Goal: Information Seeking & Learning: Learn about a topic

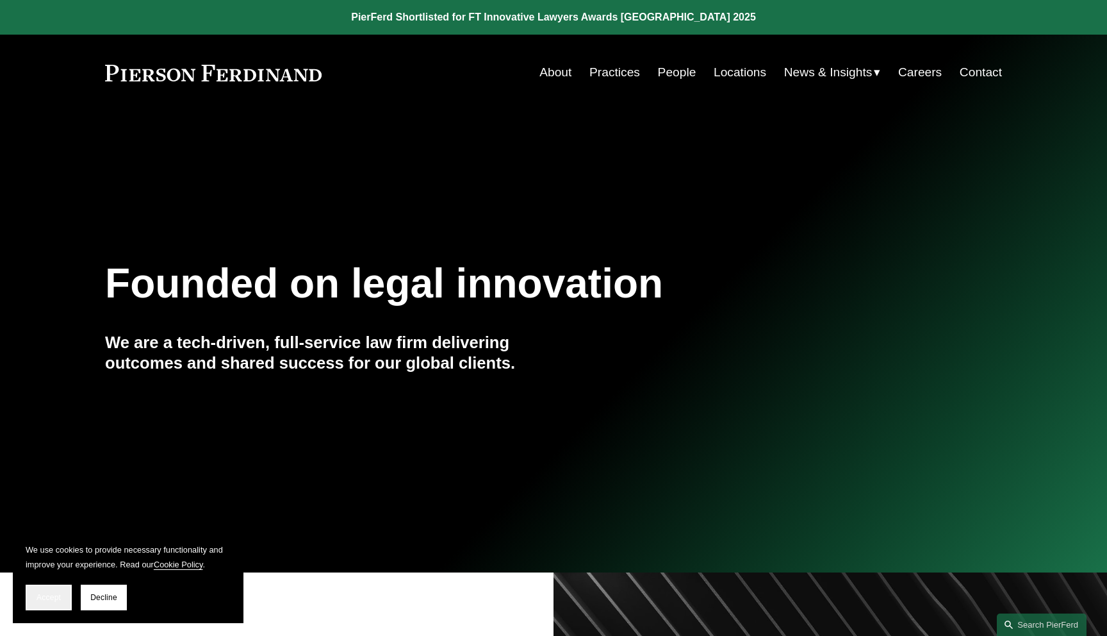
click at [47, 599] on span "Accept" at bounding box center [49, 597] width 24 height 9
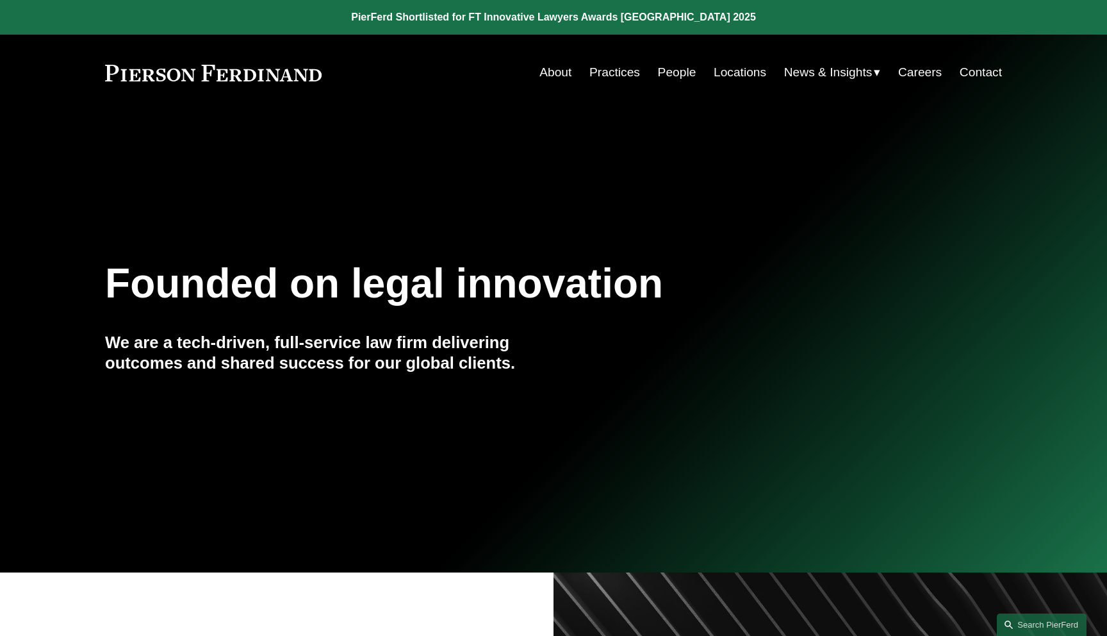
click at [685, 79] on link "People" at bounding box center [677, 72] width 38 height 24
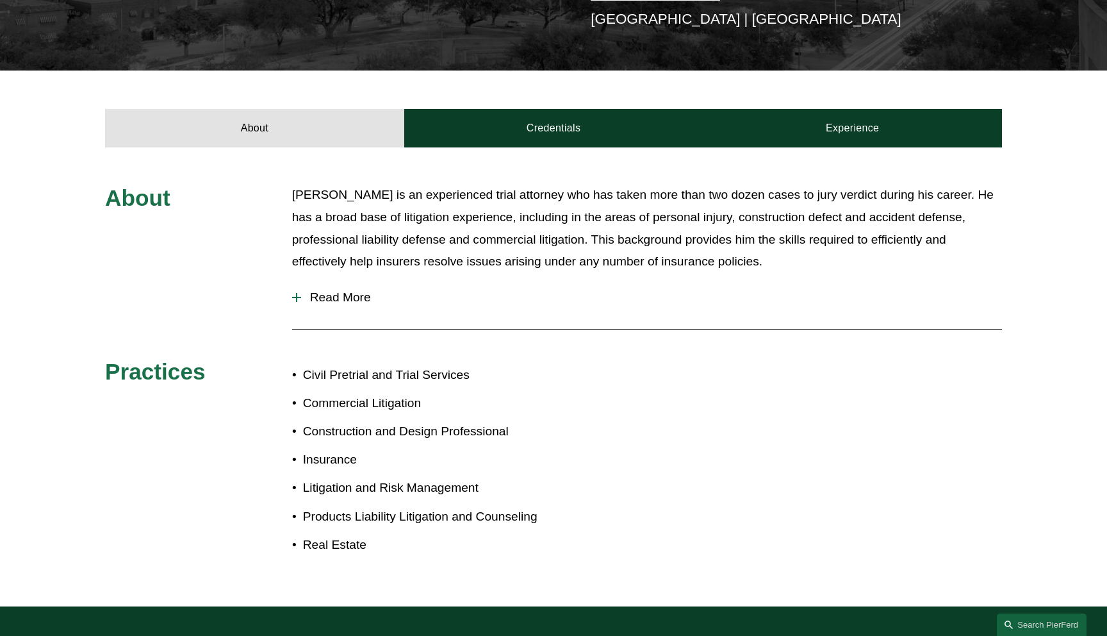
scroll to position [520, 0]
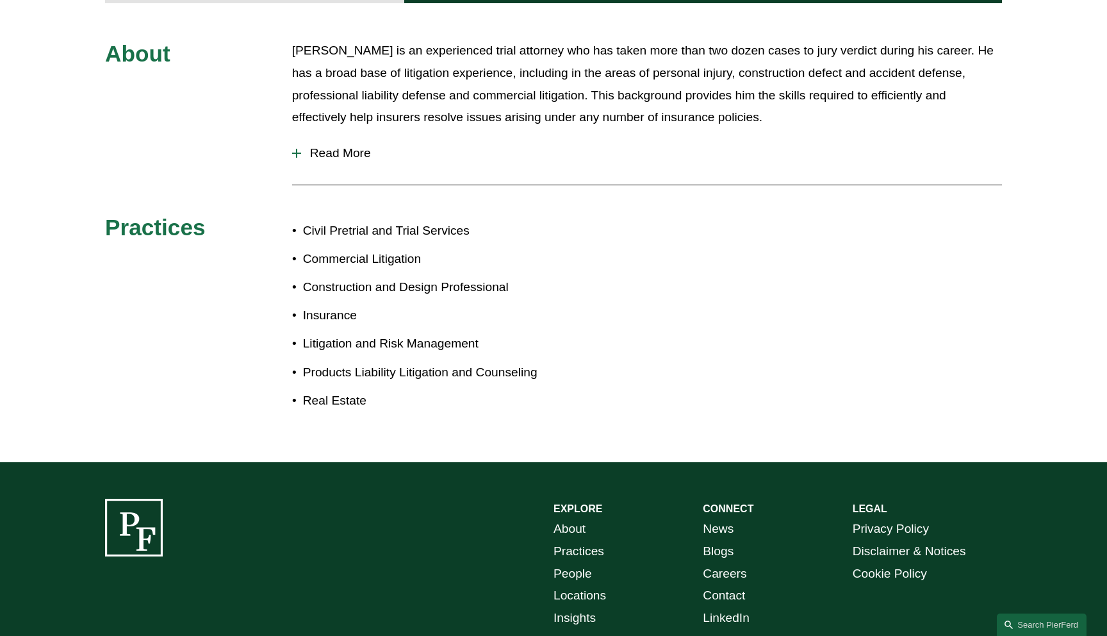
click at [316, 147] on button "Read More" at bounding box center [647, 152] width 710 height 33
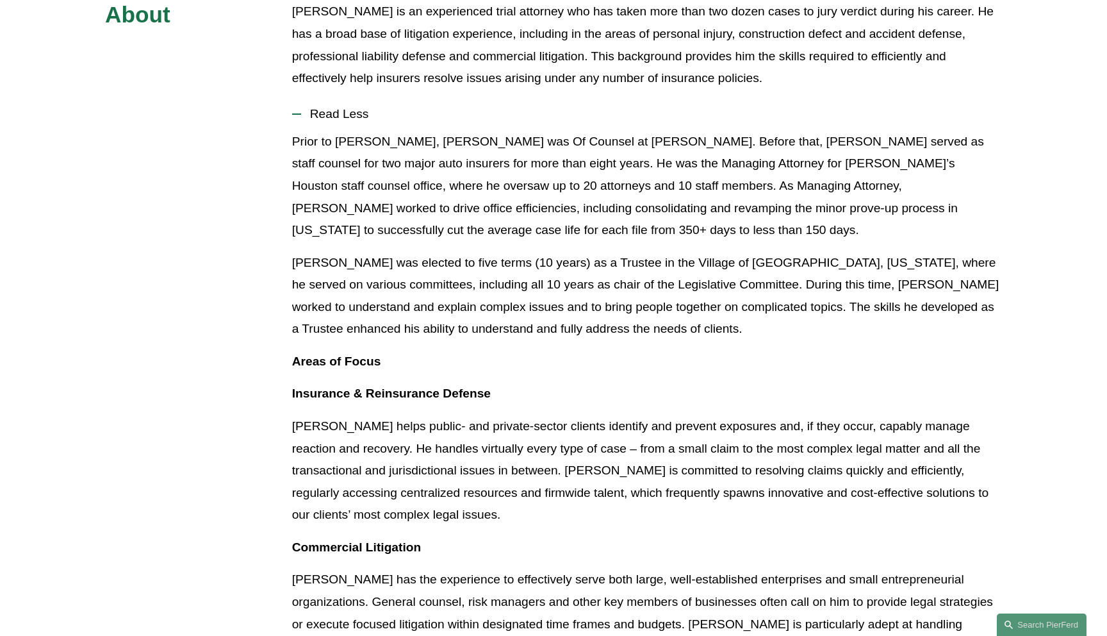
scroll to position [550, 0]
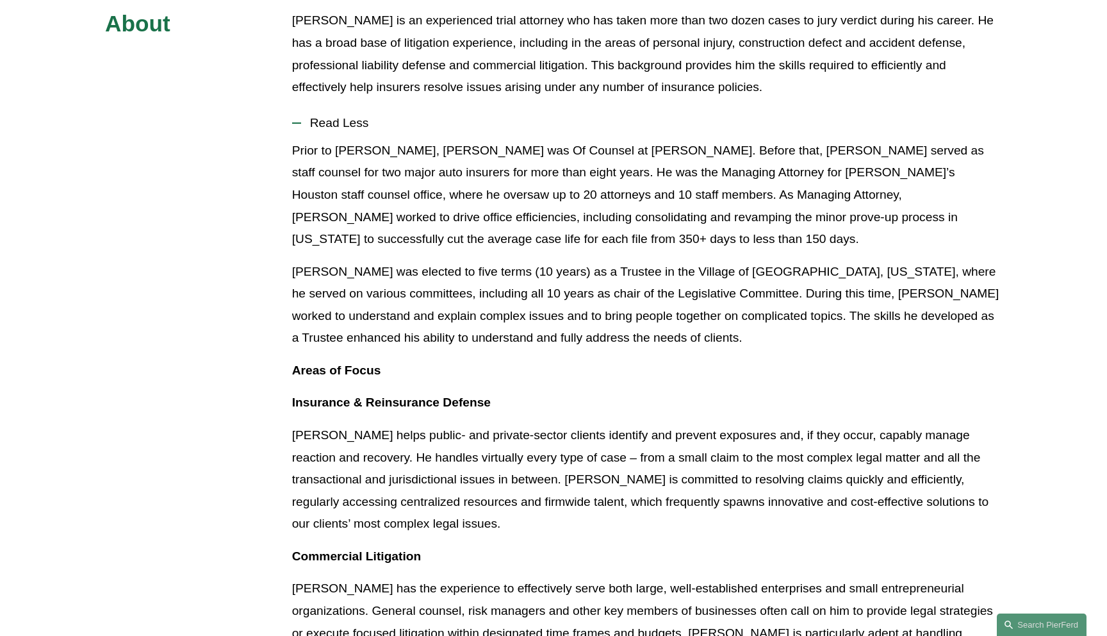
click at [337, 116] on span "Read Less" at bounding box center [651, 123] width 701 height 14
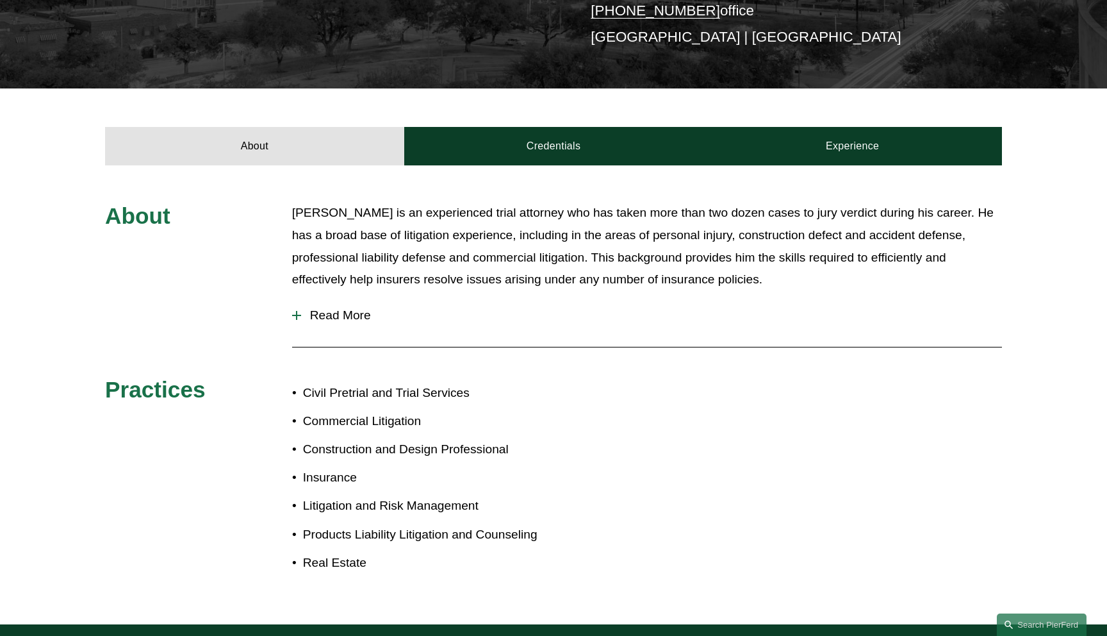
scroll to position [340, 0]
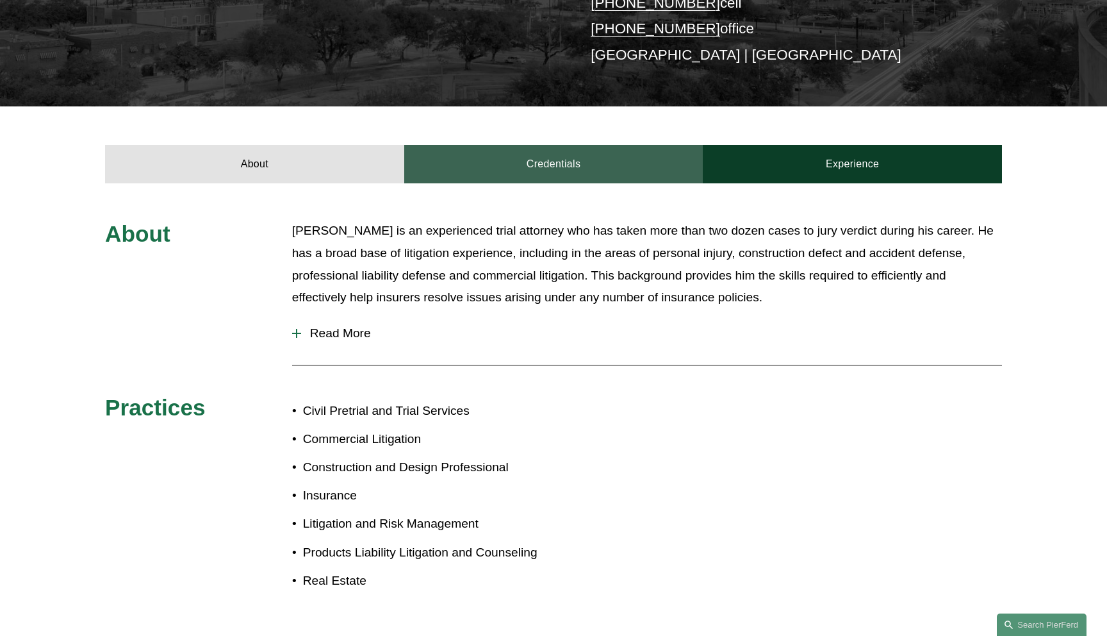
click at [447, 151] on link "Credentials" at bounding box center [553, 164] width 299 height 38
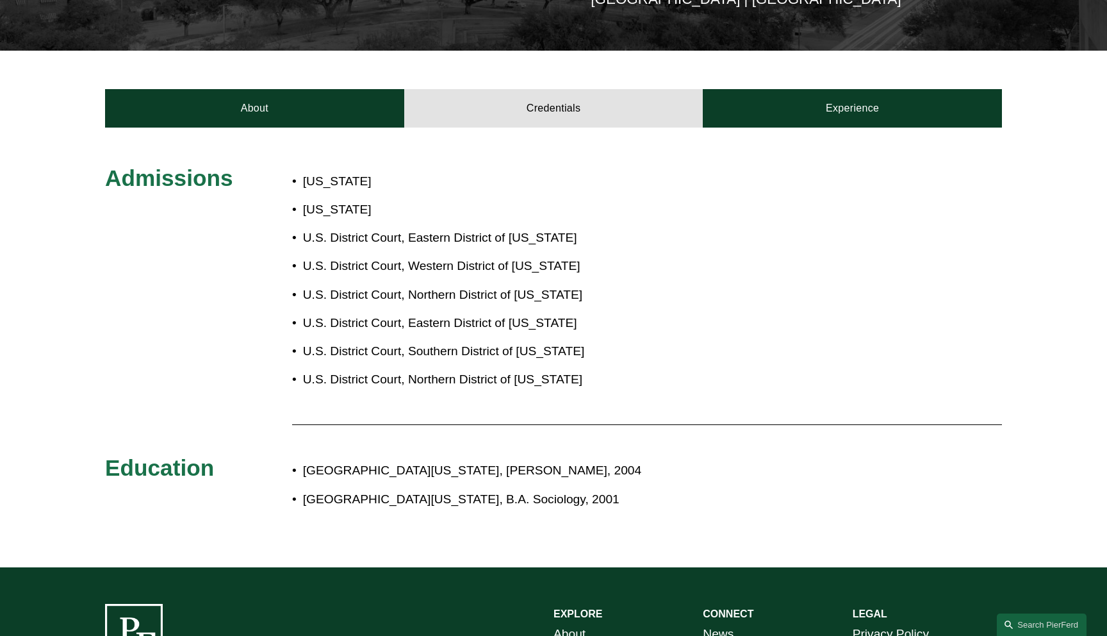
scroll to position [376, 0]
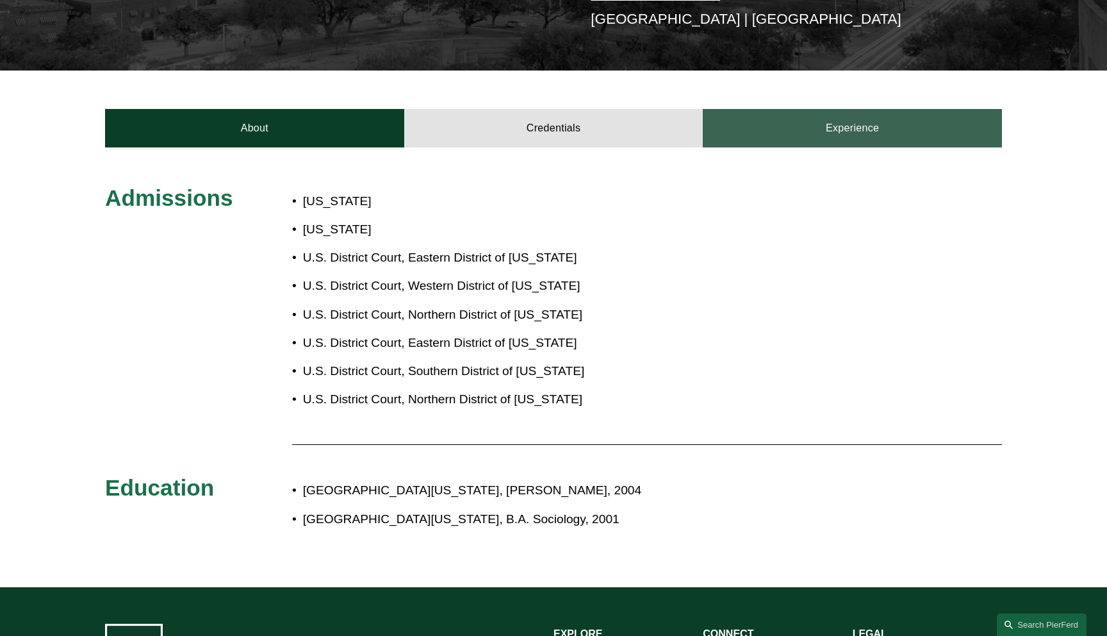
click at [815, 122] on link "Experience" at bounding box center [852, 128] width 299 height 38
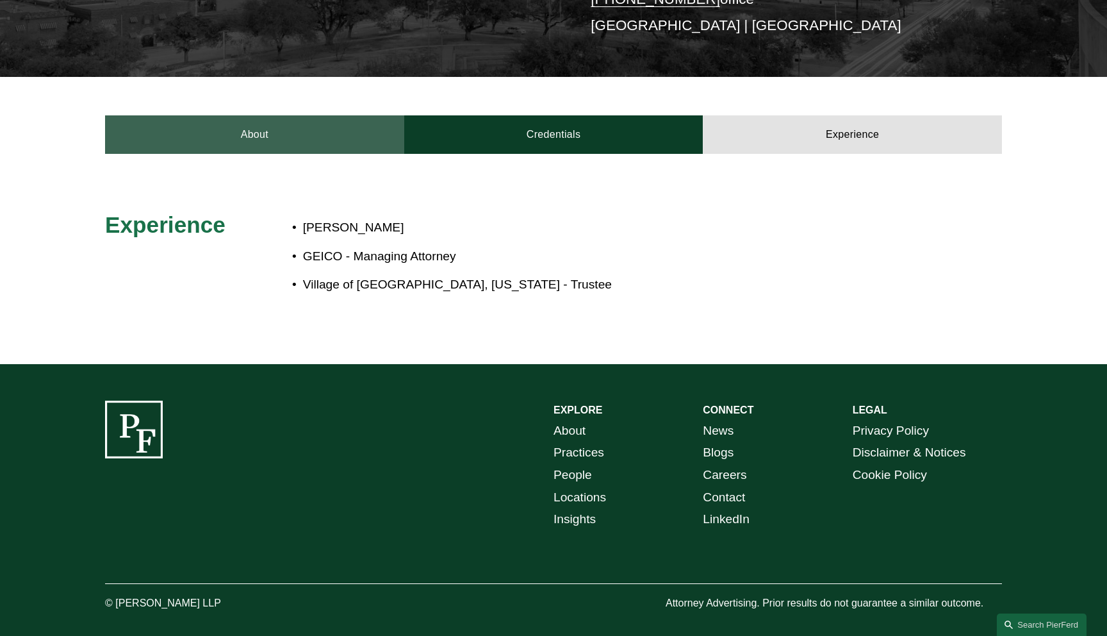
click at [258, 129] on link "About" at bounding box center [254, 134] width 299 height 38
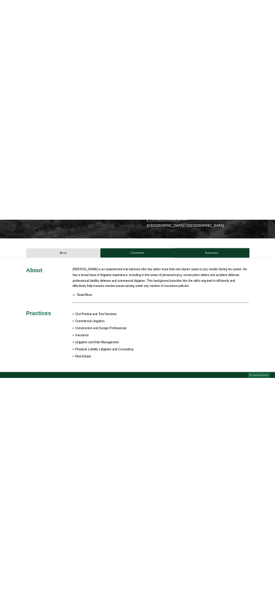
scroll to position [0, 0]
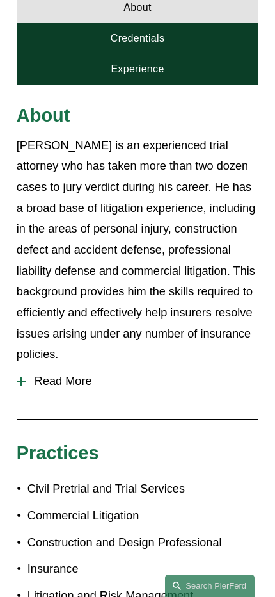
click at [76, 375] on span "Read More" at bounding box center [142, 381] width 233 height 13
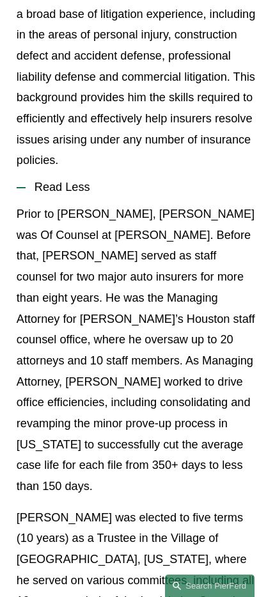
scroll to position [595, 0]
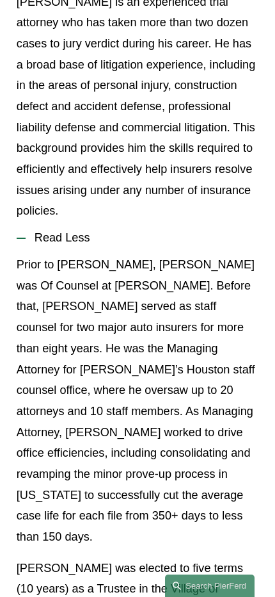
click at [89, 222] on button "Read Less" at bounding box center [138, 238] width 242 height 33
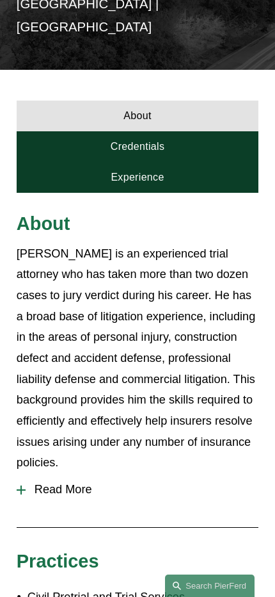
scroll to position [306, 0]
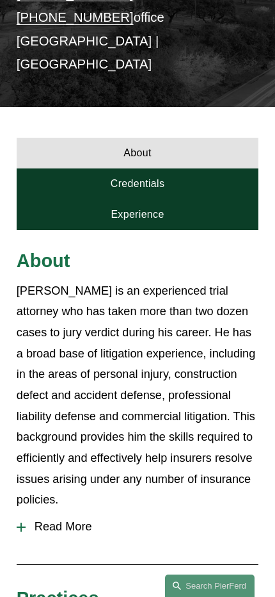
click at [158, 168] on link "Credentials" at bounding box center [138, 183] width 242 height 31
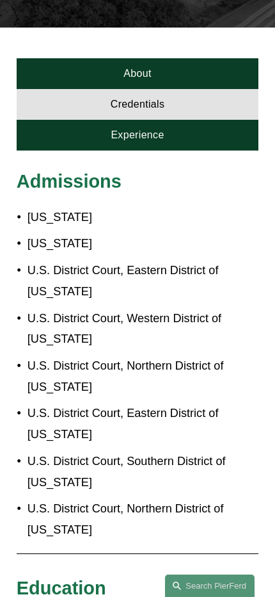
scroll to position [336, 0]
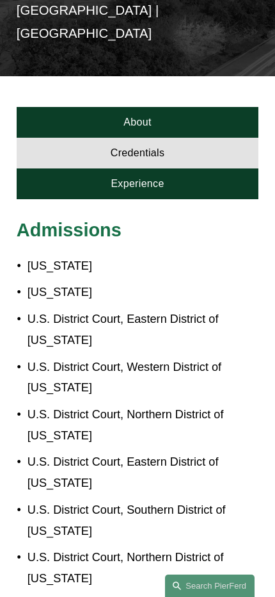
click at [162, 168] on link "Experience" at bounding box center [138, 183] width 242 height 31
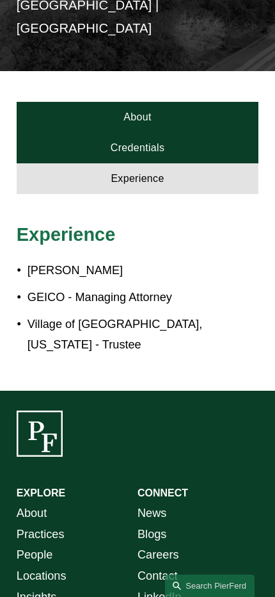
scroll to position [256, 0]
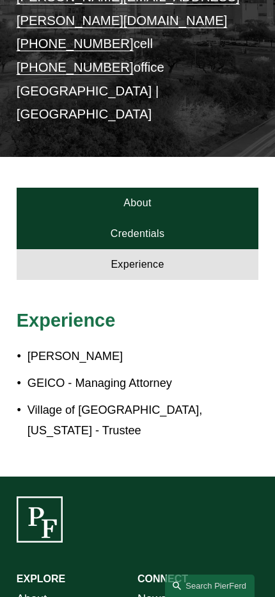
click at [163, 188] on link "About" at bounding box center [138, 203] width 242 height 31
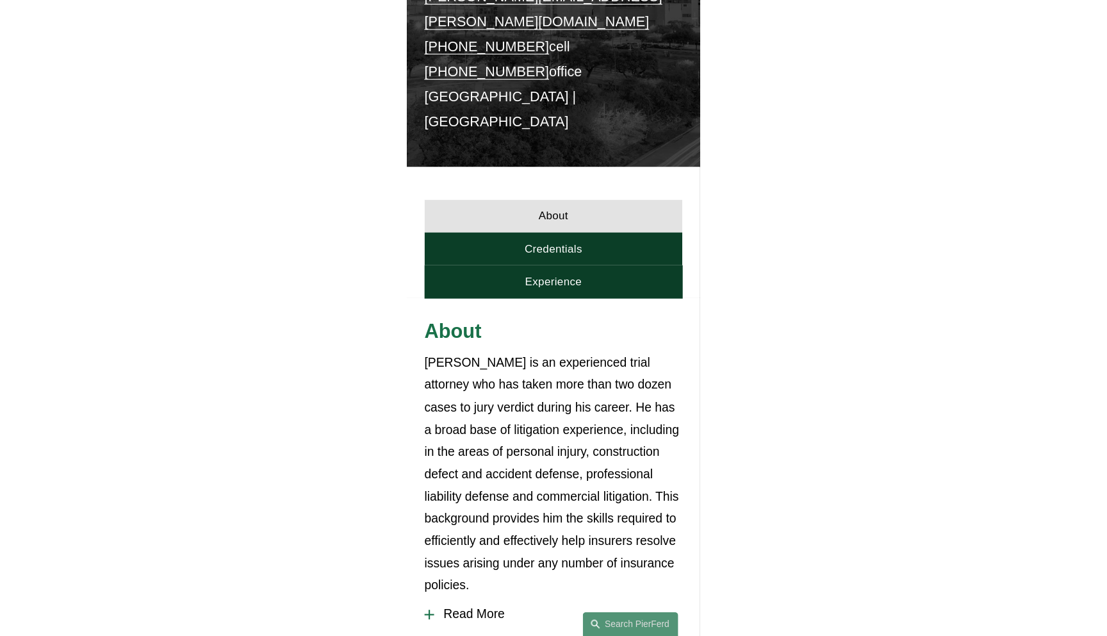
scroll to position [0, 0]
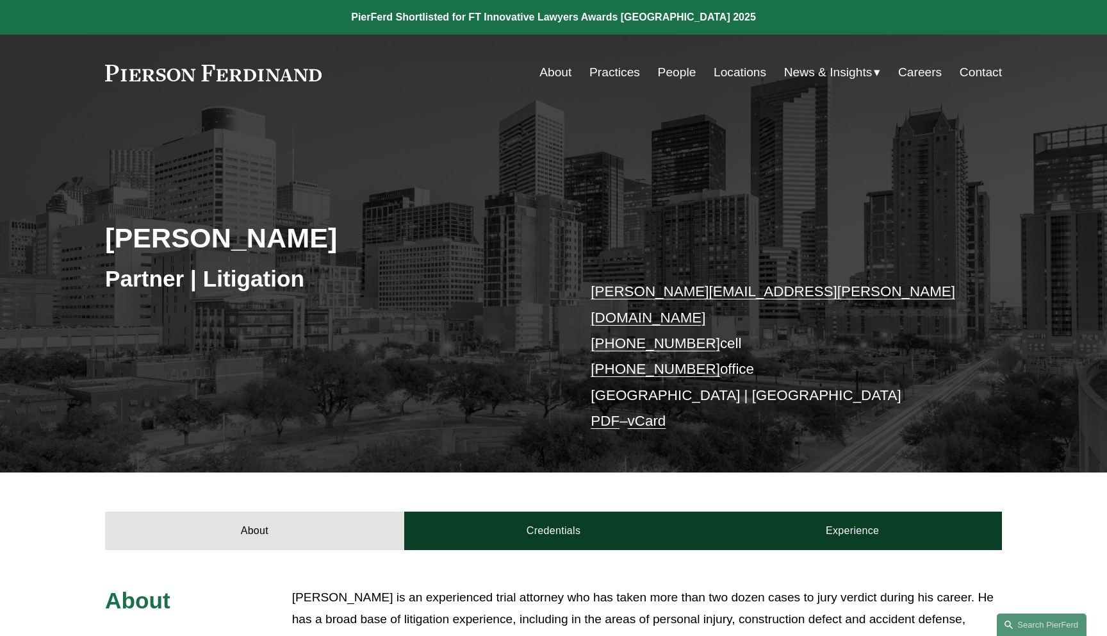
click at [607, 413] on link "PDF" at bounding box center [605, 421] width 29 height 16
click at [661, 413] on link "vCard" at bounding box center [647, 421] width 38 height 16
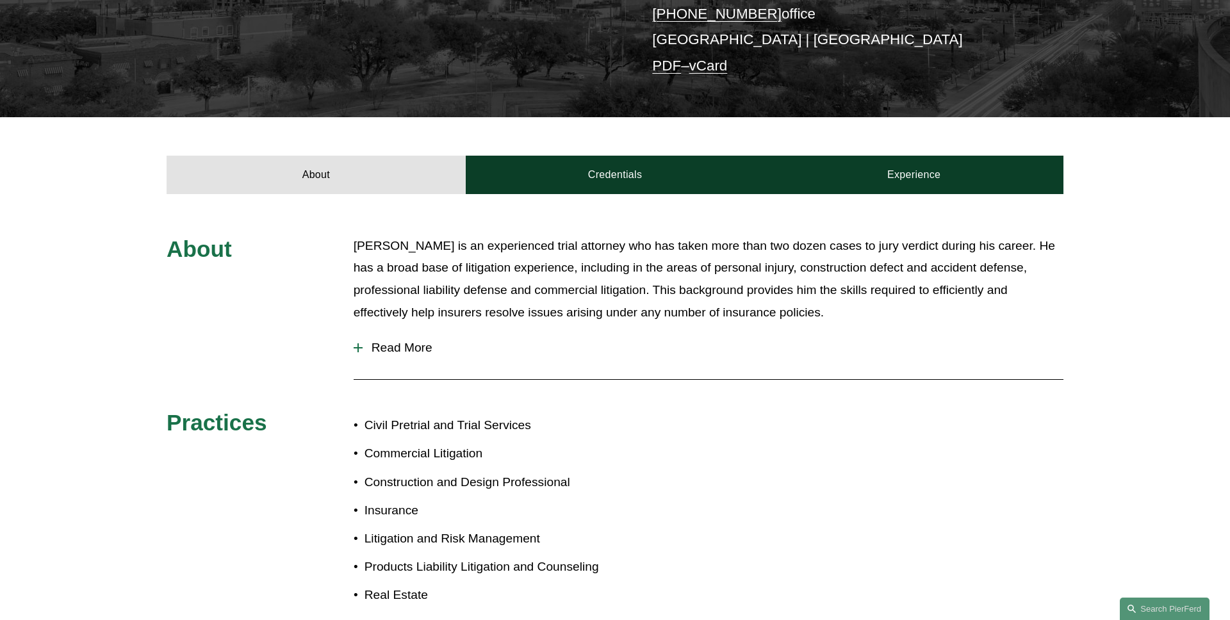
scroll to position [419, 0]
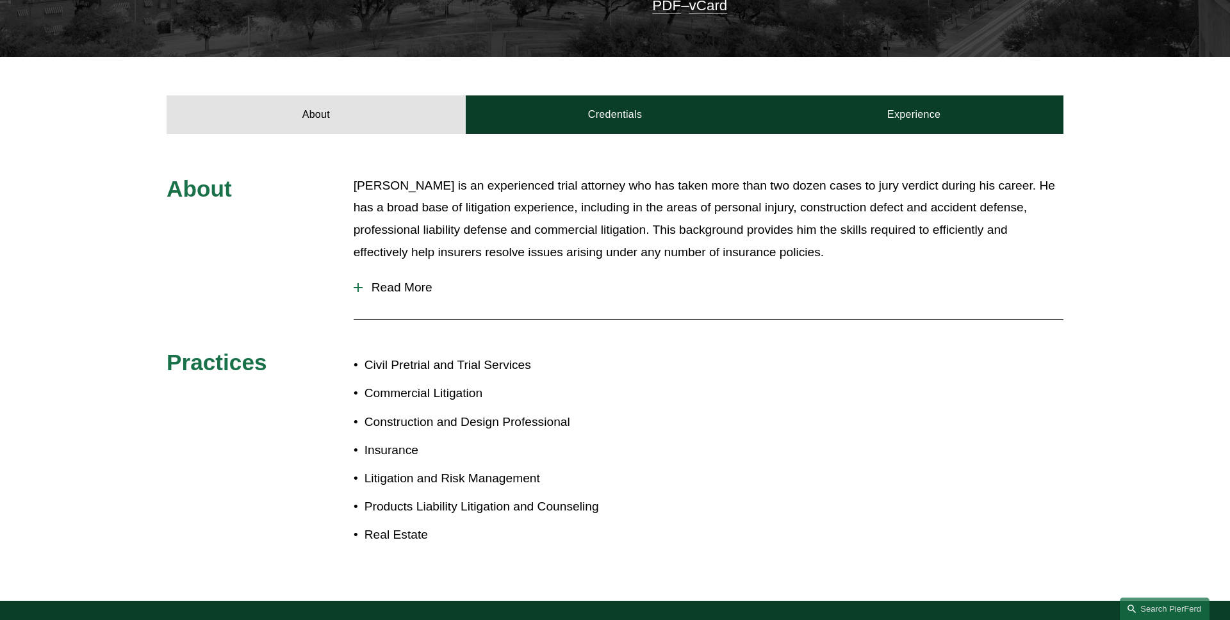
click at [397, 277] on button "Read More" at bounding box center [709, 287] width 710 height 33
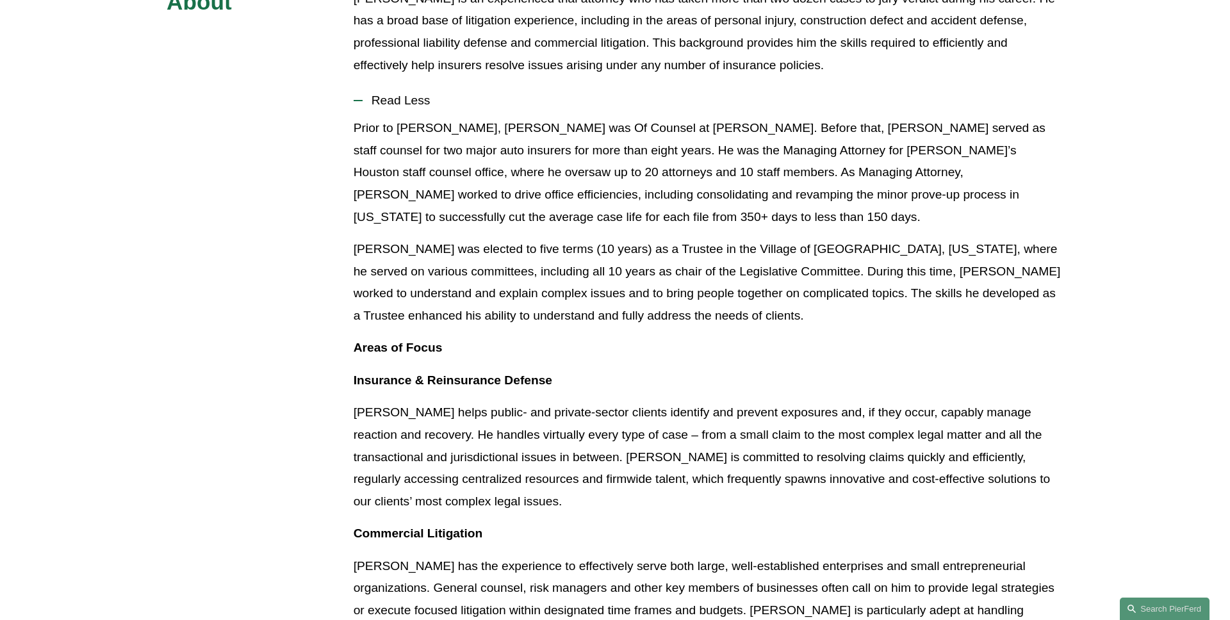
scroll to position [639, 0]
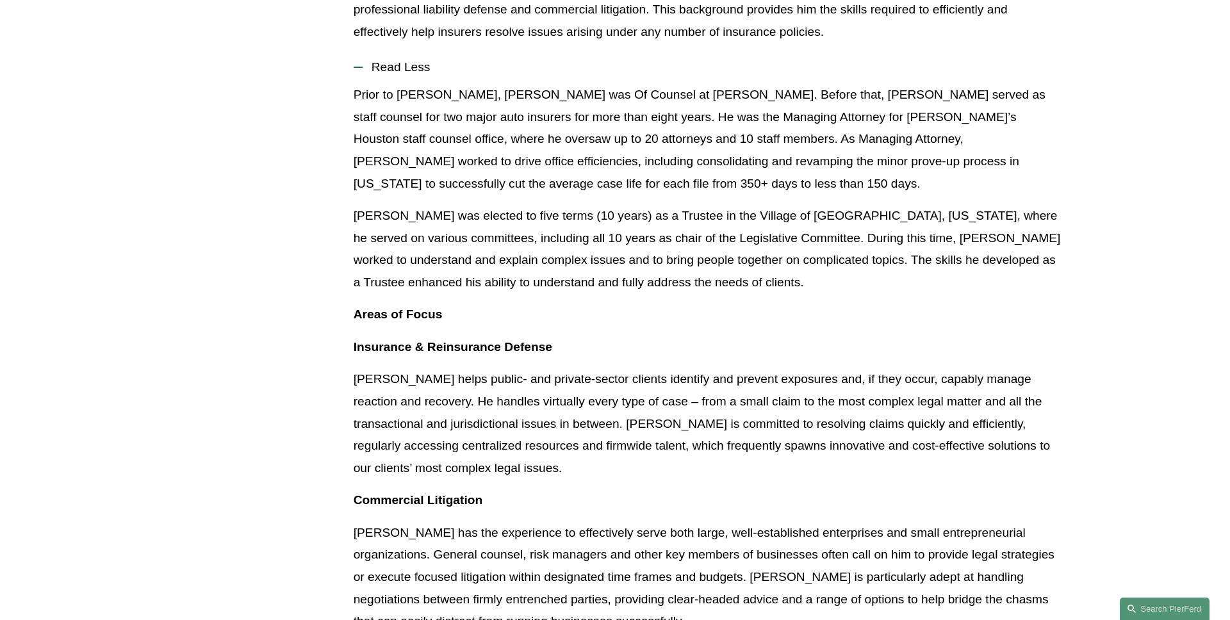
click at [393, 60] on span "Read Less" at bounding box center [713, 67] width 701 height 14
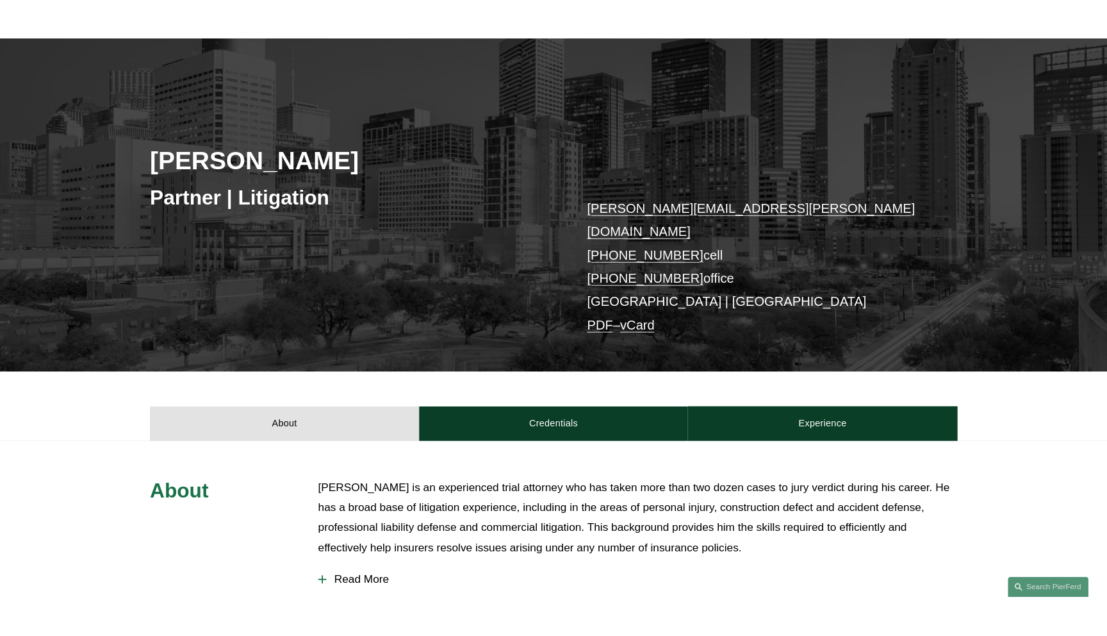
scroll to position [0, 0]
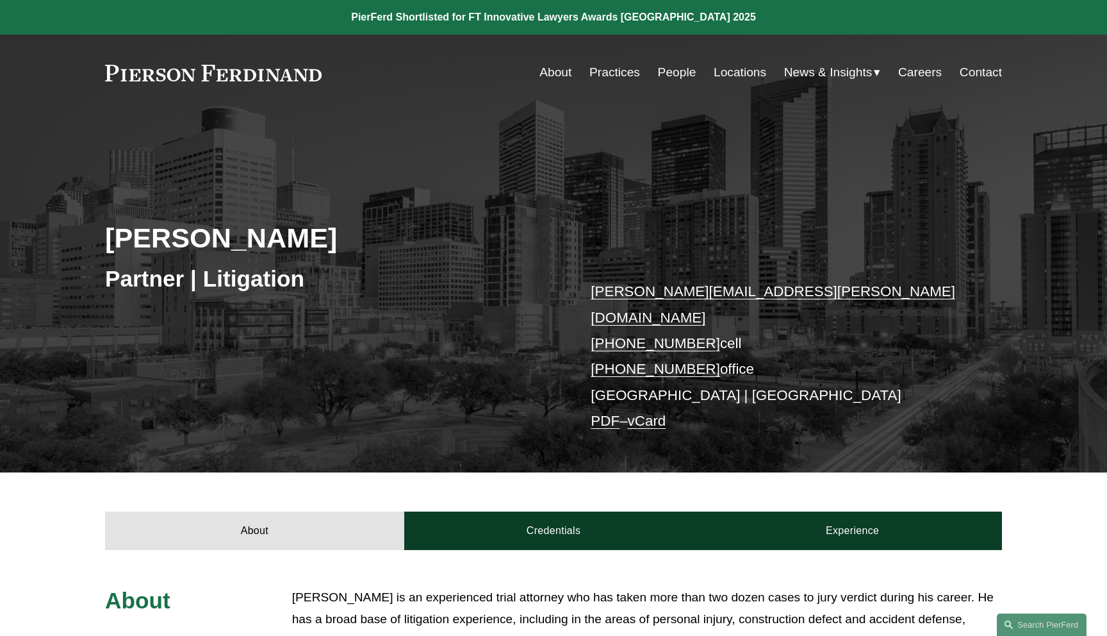
drag, startPoint x: 73, startPoint y: 239, endPoint x: 42, endPoint y: 239, distance: 30.8
click at [42, 239] on div "John T. Domaszek Partner | Litigation john.domaszek@pierferd.com +1.414.517.181…" at bounding box center [553, 308] width 1107 height 329
copy h2 "[PERSON_NAME]"
click at [410, 237] on h2 "[PERSON_NAME]" at bounding box center [329, 237] width 448 height 33
drag, startPoint x: 336, startPoint y: 280, endPoint x: 35, endPoint y: 280, distance: 300.5
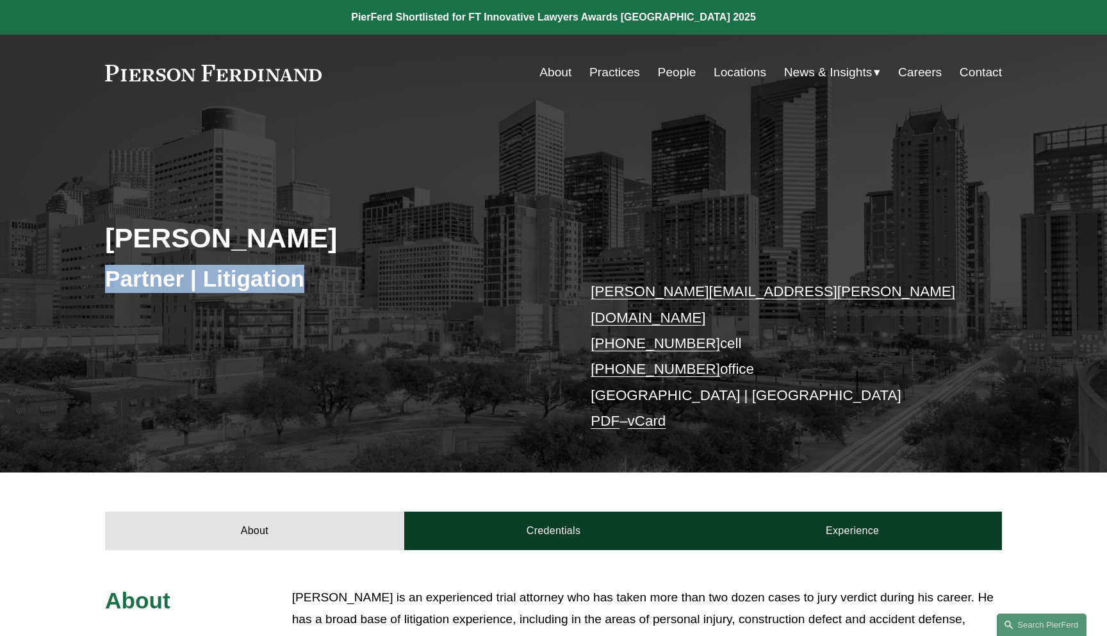
click at [35, 280] on div "John T. Domaszek Partner | Litigation john.domaszek@pierferd.com +1.414.517.181…" at bounding box center [553, 308] width 1107 height 329
copy h3 "Partner | Litigation"
click at [341, 306] on div "John T. Domaszek Partner | Litigation john.domaszek@pierferd.com +1.414.517.181…" at bounding box center [553, 308] width 1107 height 329
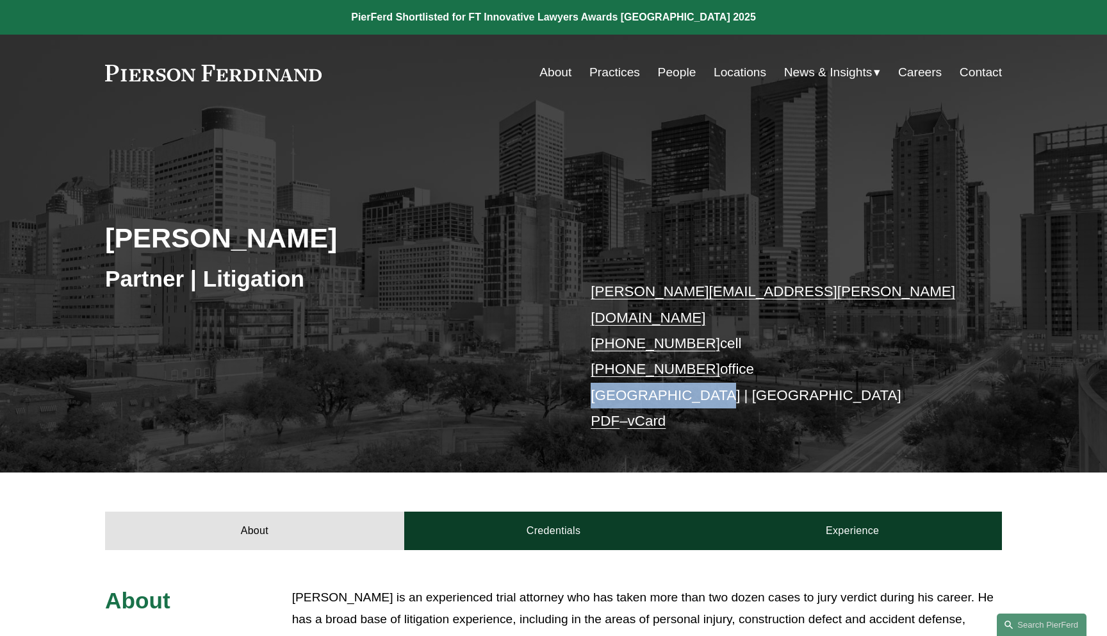
drag, startPoint x: 714, startPoint y: 367, endPoint x: 523, endPoint y: 367, distance: 190.9
click at [535, 367] on div "John T. Domaszek Partner | Litigation john.domaszek@pierferd.com +1.414.517.181…" at bounding box center [553, 308] width 1107 height 329
copy p "[GEOGRAPHIC_DATA] | [GEOGRAPHIC_DATA]"
click at [510, 357] on div "John T. Domaszek Partner | Litigation john.domaszek@pierferd.com +1.414.517.181…" at bounding box center [553, 308] width 1107 height 329
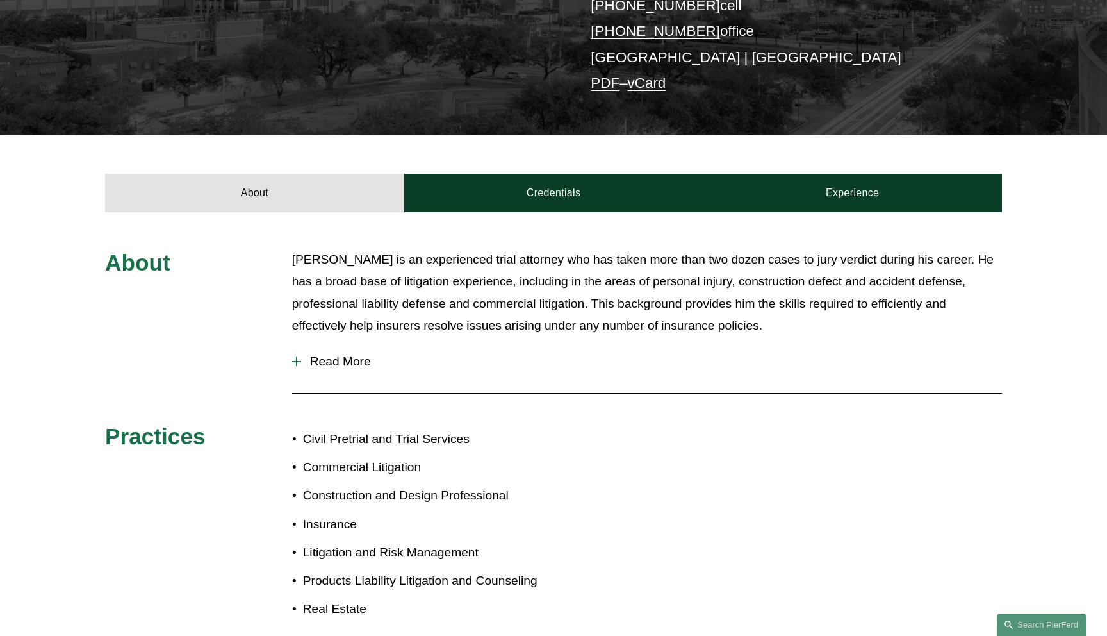
scroll to position [440, 0]
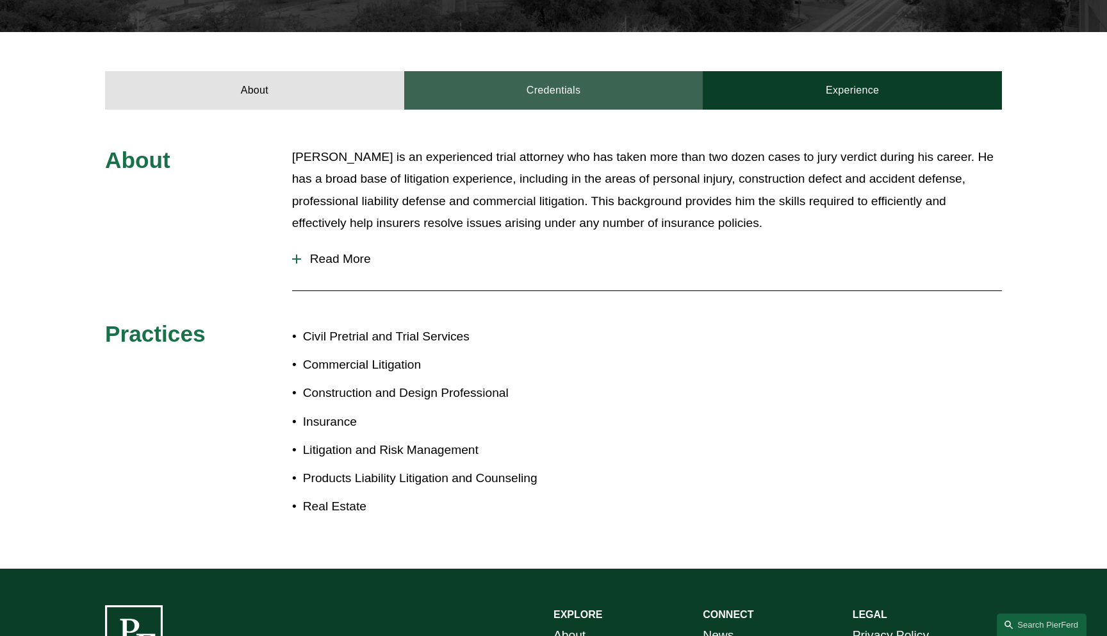
click at [548, 74] on link "Credentials" at bounding box center [553, 90] width 299 height 38
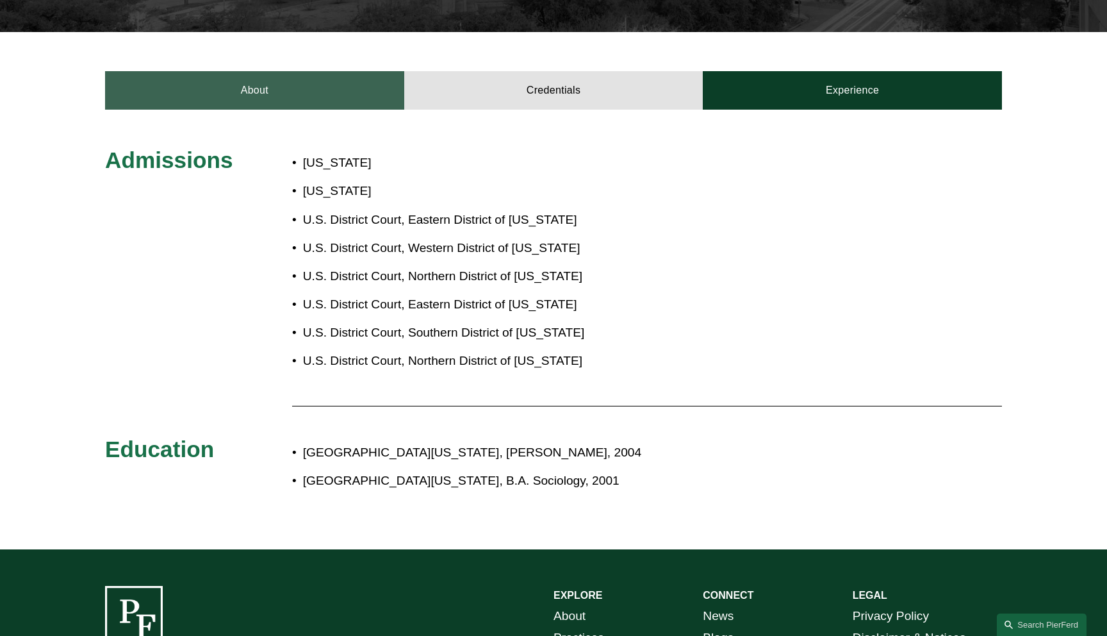
click at [311, 86] on link "About" at bounding box center [254, 90] width 299 height 38
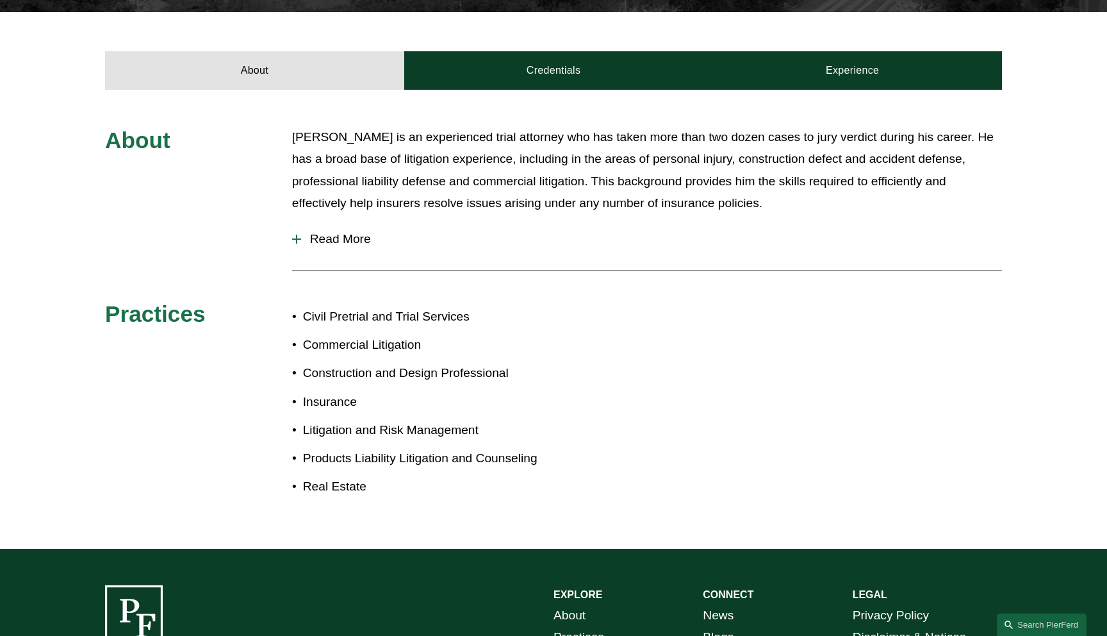
scroll to position [509, 0]
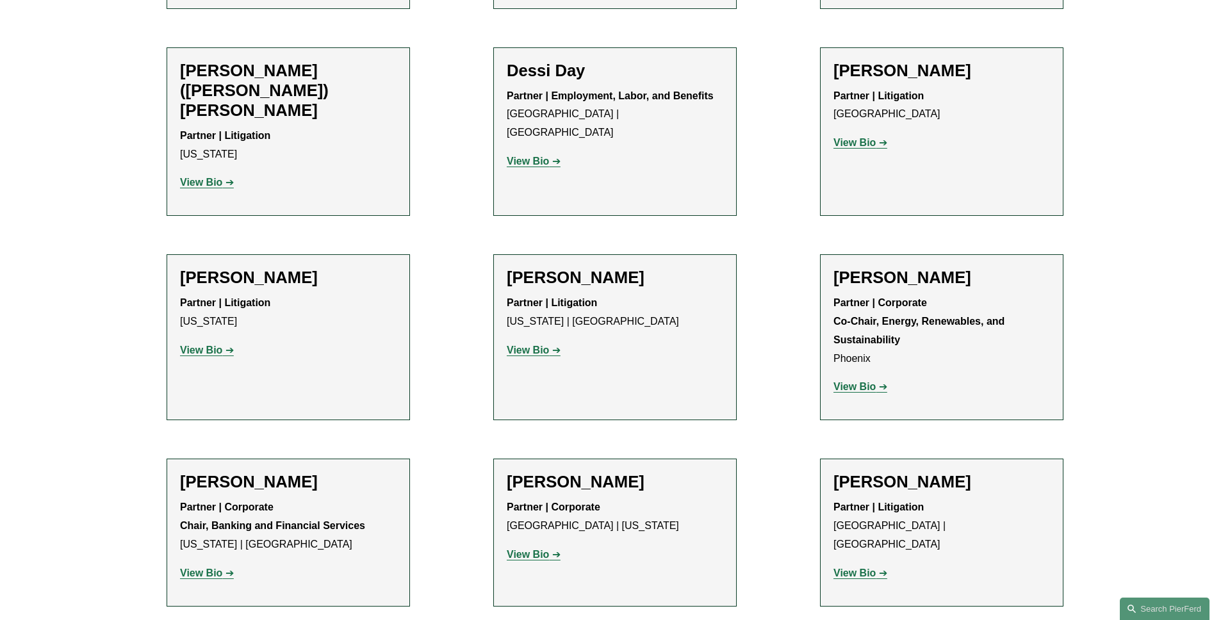
scroll to position [4224, 0]
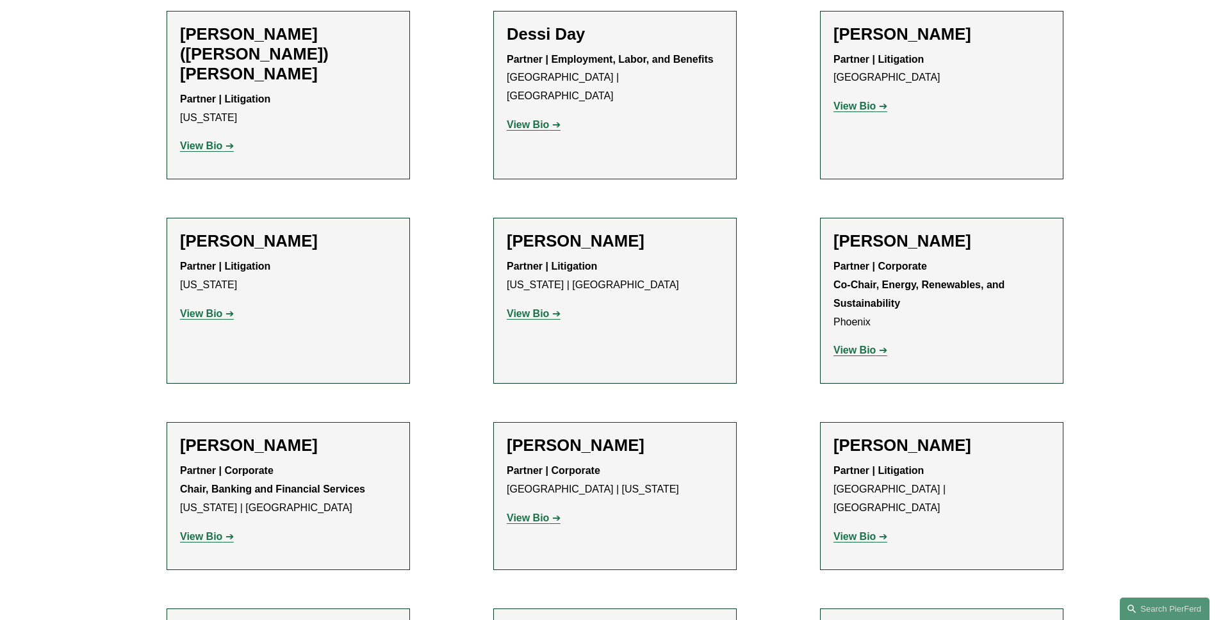
click at [867, 531] on strong "View Bio" at bounding box center [854, 536] width 42 height 11
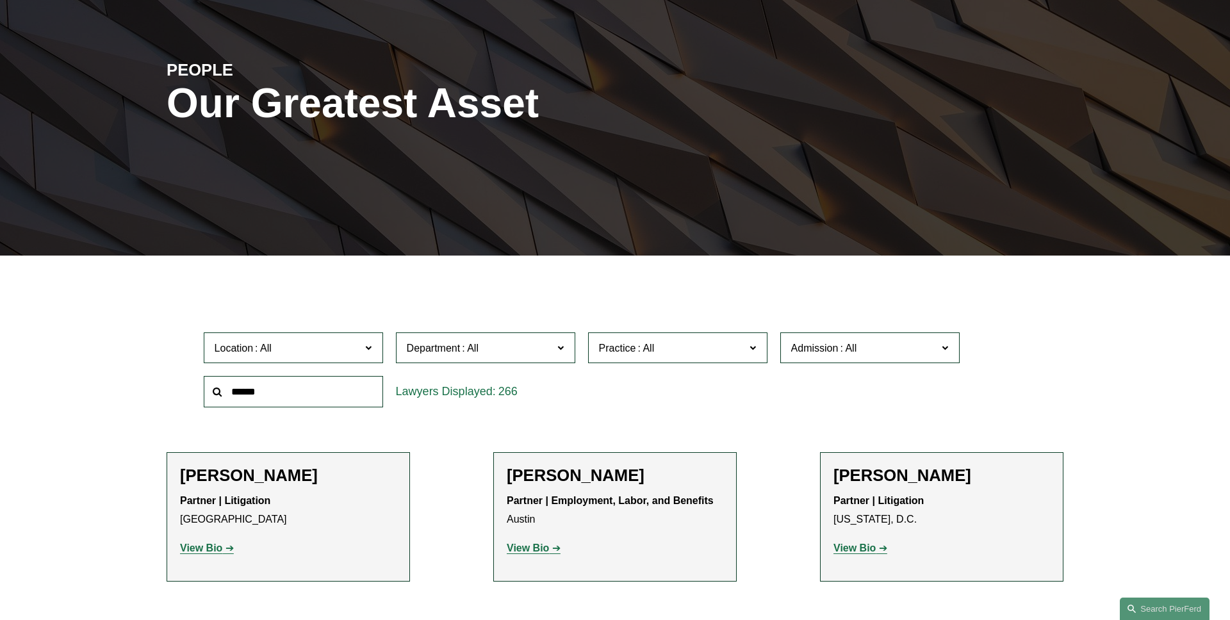
scroll to position [299, 0]
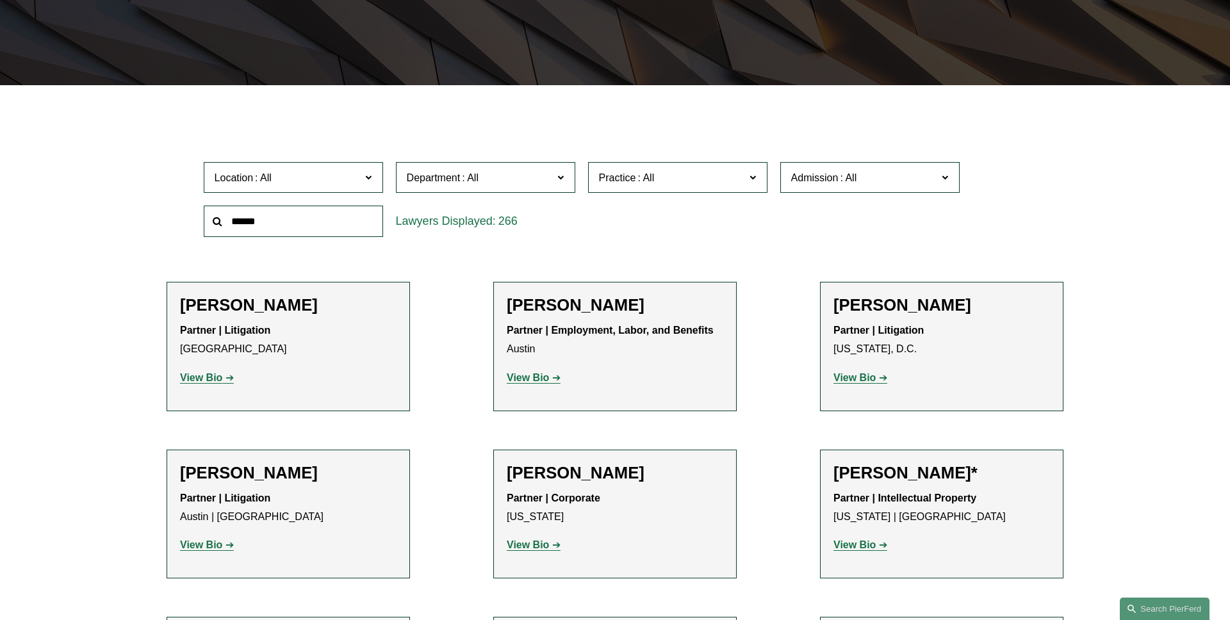
click at [305, 166] on label "Location" at bounding box center [293, 177] width 179 height 31
click at [0, 0] on link "Dallas" at bounding box center [0, 0] width 0 height 0
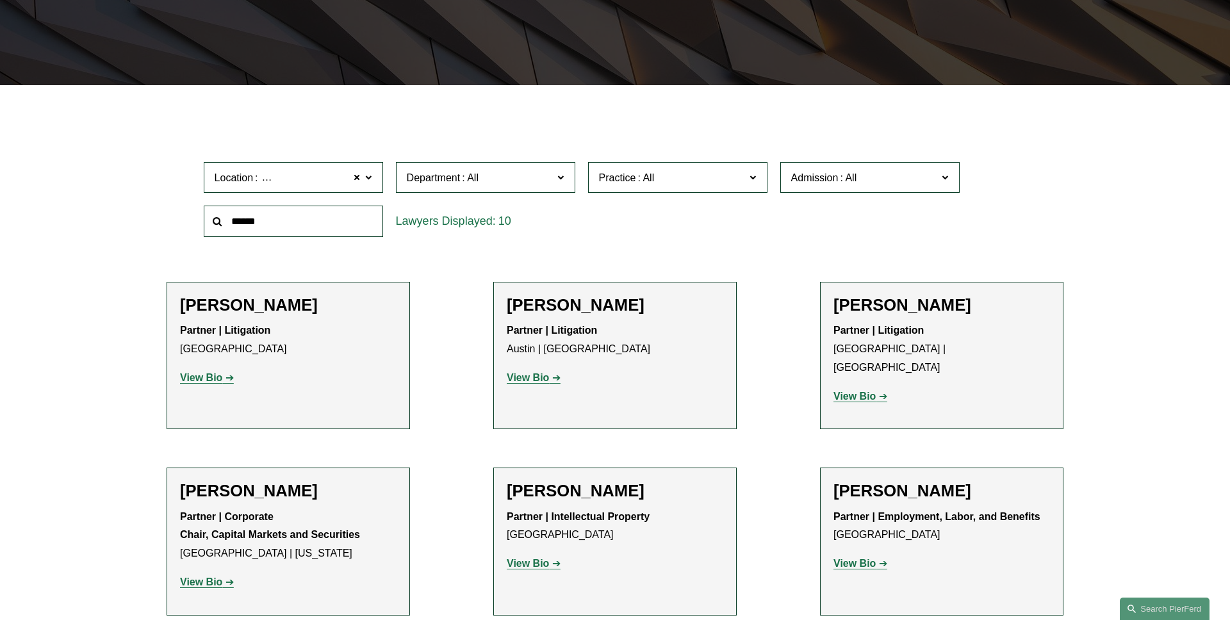
click at [463, 179] on span at bounding box center [470, 177] width 21 height 11
click at [0, 0] on link "Litigation" at bounding box center [0, 0] width 0 height 0
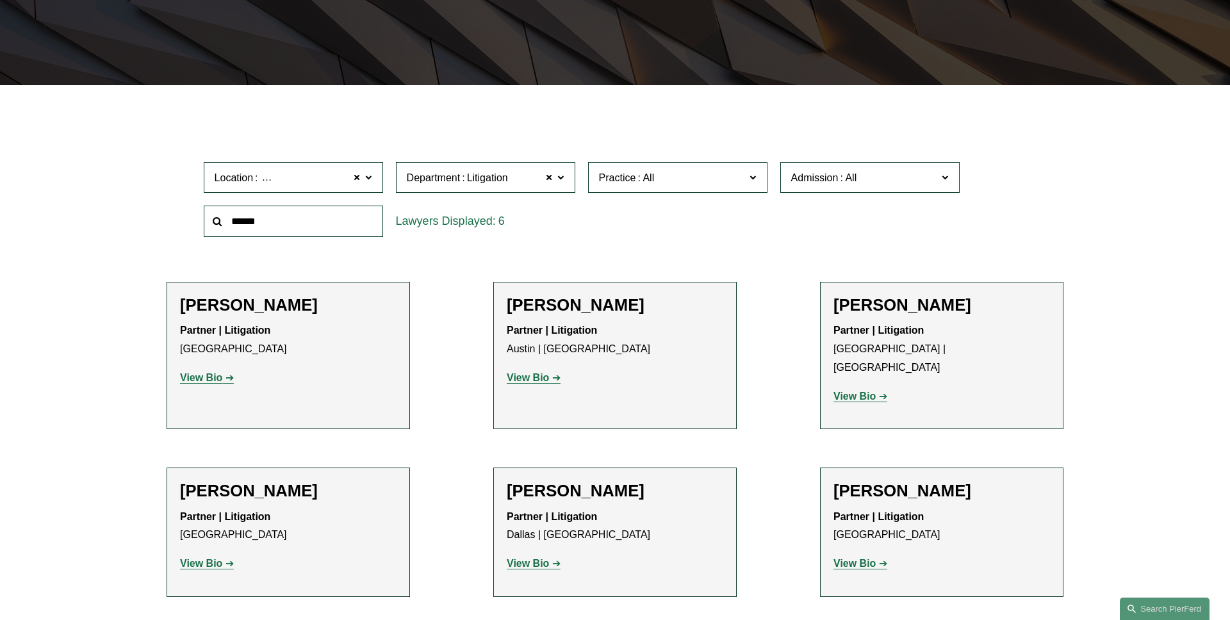
click at [851, 183] on span at bounding box center [848, 177] width 21 height 11
click at [0, 0] on link "[US_STATE]" at bounding box center [0, 0] width 0 height 0
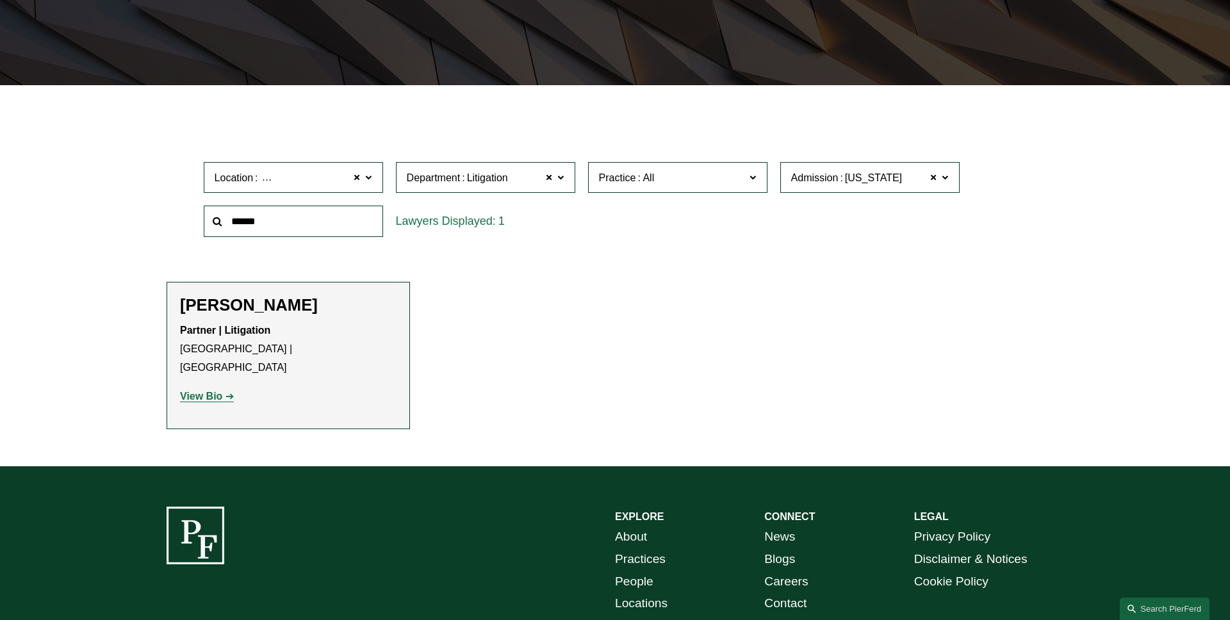
click at [370, 180] on span at bounding box center [368, 176] width 6 height 17
click at [0, 0] on link "Houston" at bounding box center [0, 0] width 0 height 0
click at [948, 179] on label "Admission Wisconsin" at bounding box center [869, 177] width 179 height 31
click at [0, 0] on link "[US_STATE]" at bounding box center [0, 0] width 0 height 0
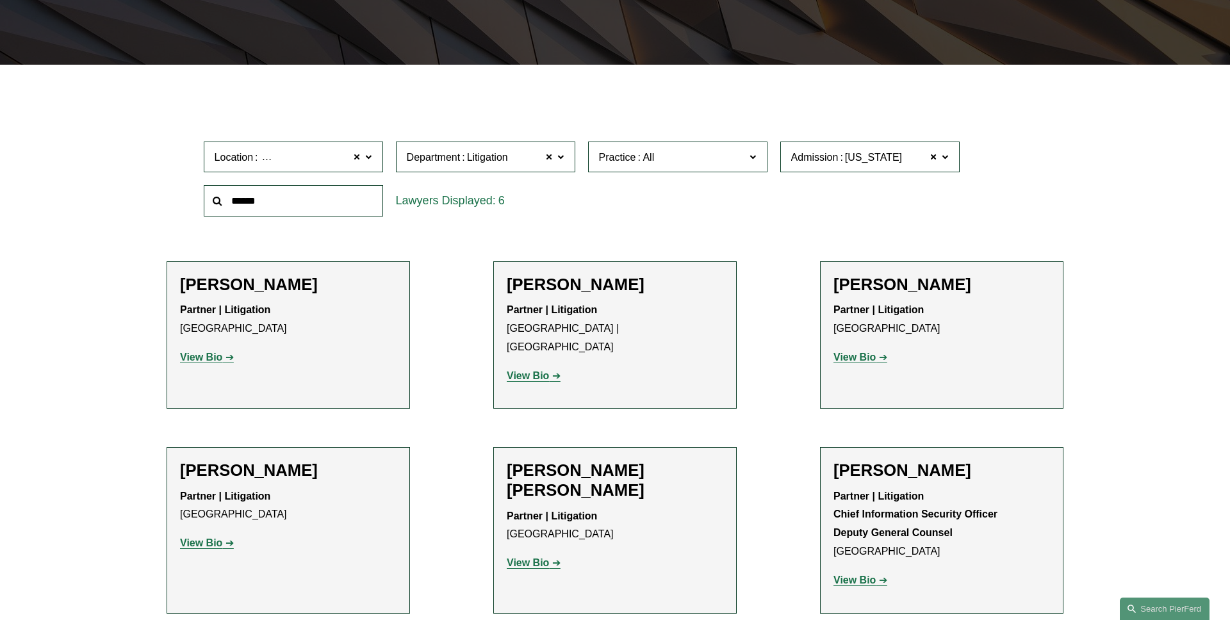
scroll to position [330, 0]
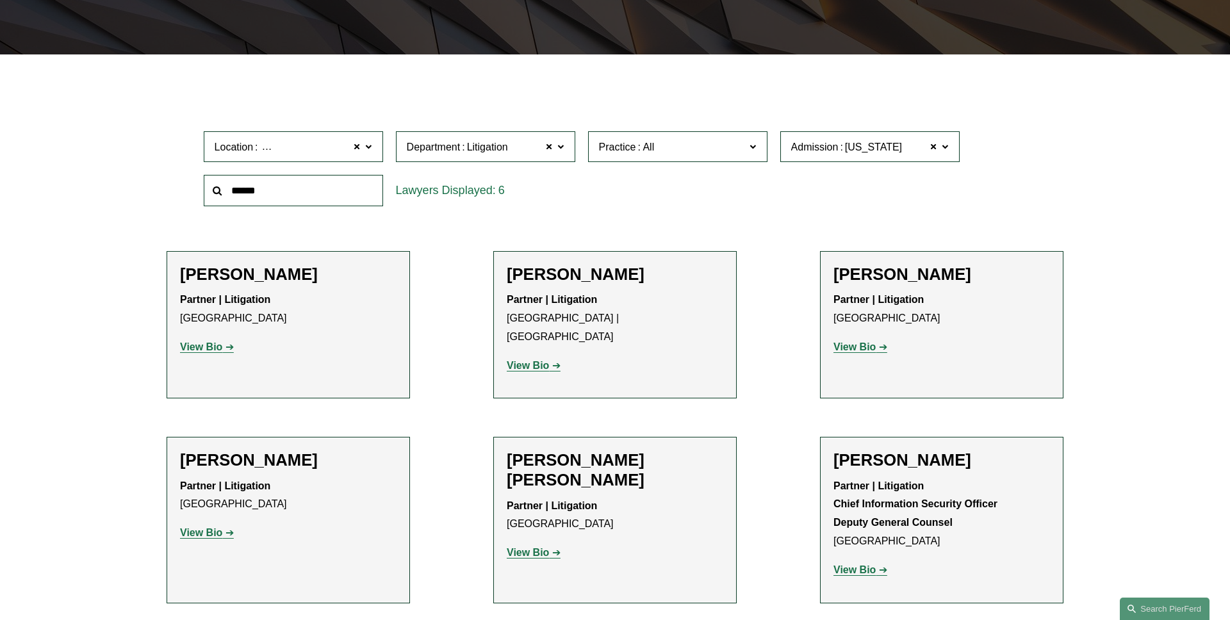
click at [734, 150] on span "Practice" at bounding box center [672, 146] width 147 height 17
click at [0, 0] on link "Civil Pretrial and Trial Services" at bounding box center [0, 0] width 0 height 0
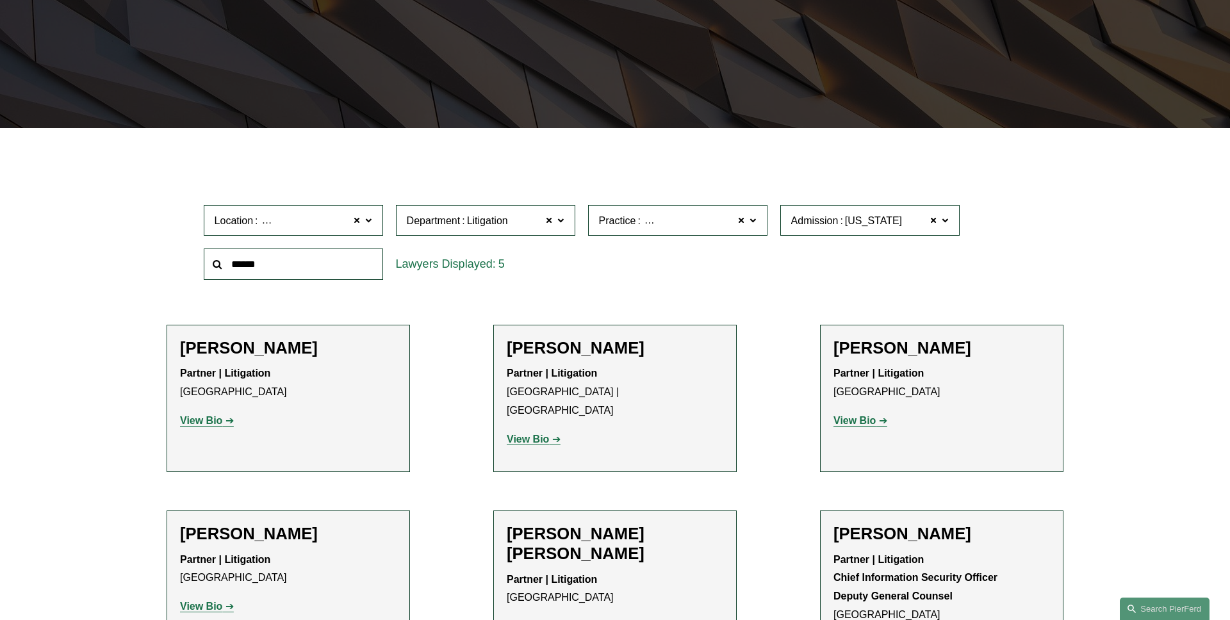
scroll to position [256, 0]
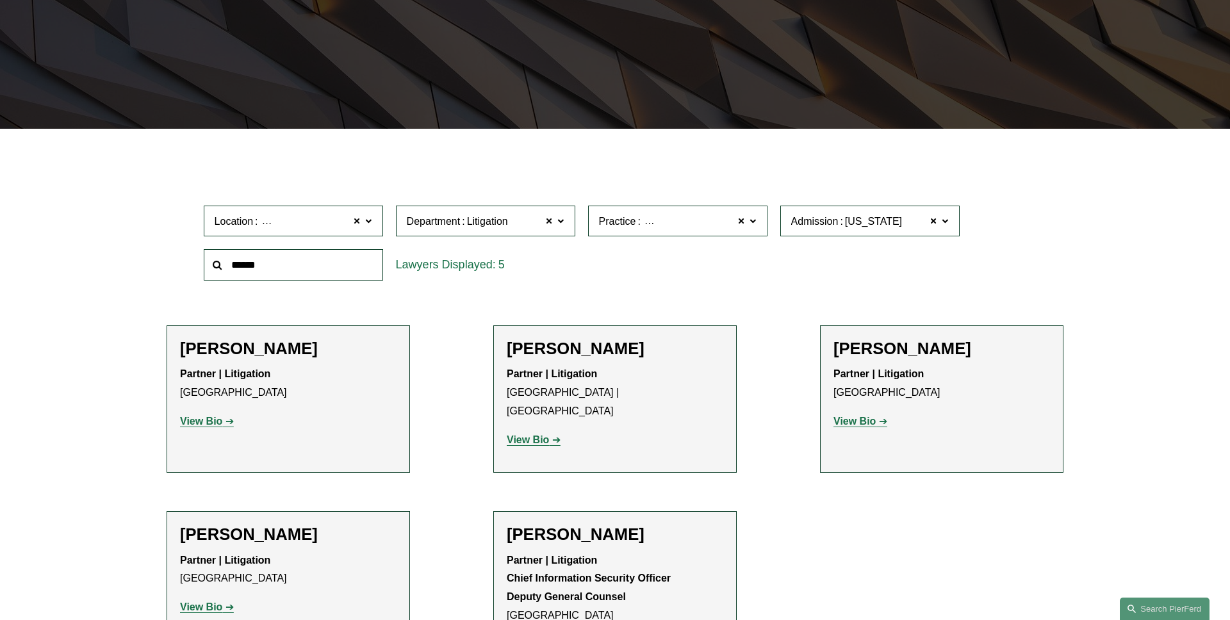
click at [760, 224] on label "Practice Civil Pretrial and Trial Services" at bounding box center [677, 221] width 179 height 31
click at [0, 0] on link "Commercial Litigation" at bounding box center [0, 0] width 0 height 0
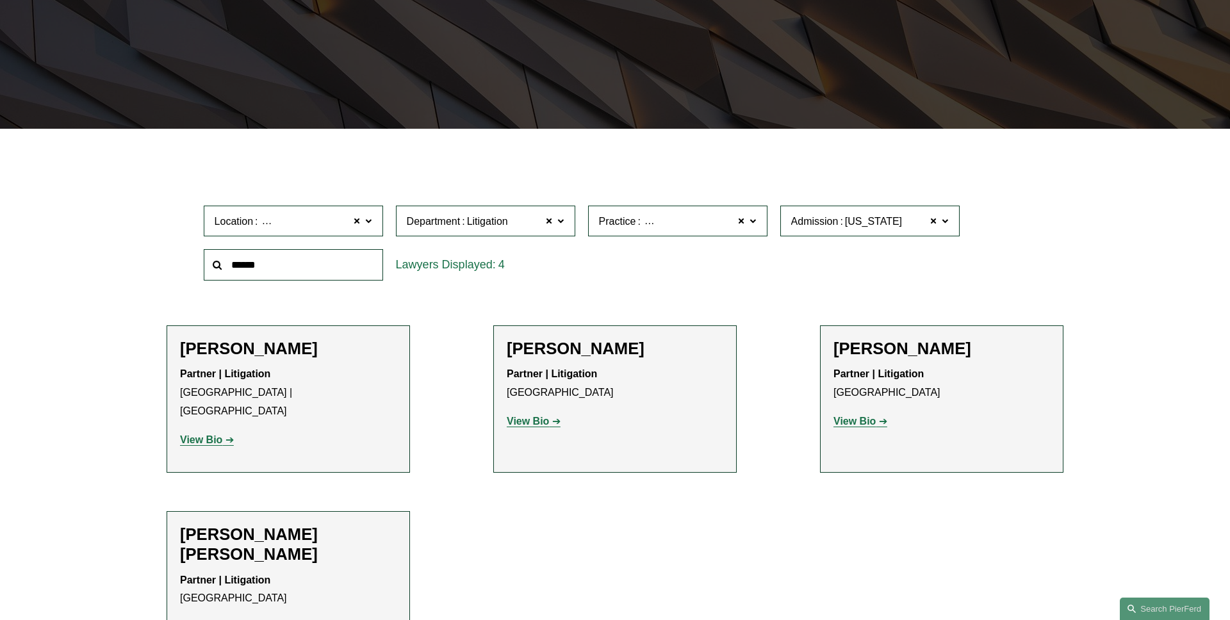
click at [763, 227] on label "Practice Commercial Litigation" at bounding box center [677, 221] width 179 height 31
click at [0, 0] on link "Construction and Design Professional" at bounding box center [0, 0] width 0 height 0
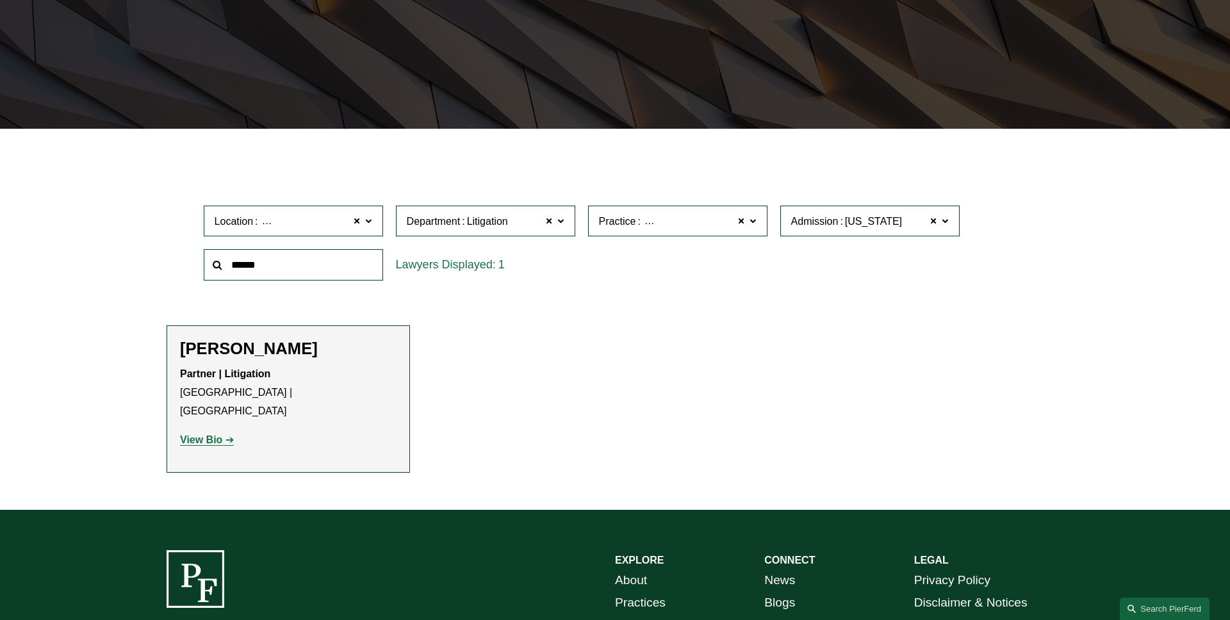
click at [755, 222] on span at bounding box center [753, 220] width 6 height 17
click at [0, 0] on link "Insurance" at bounding box center [0, 0] width 0 height 0
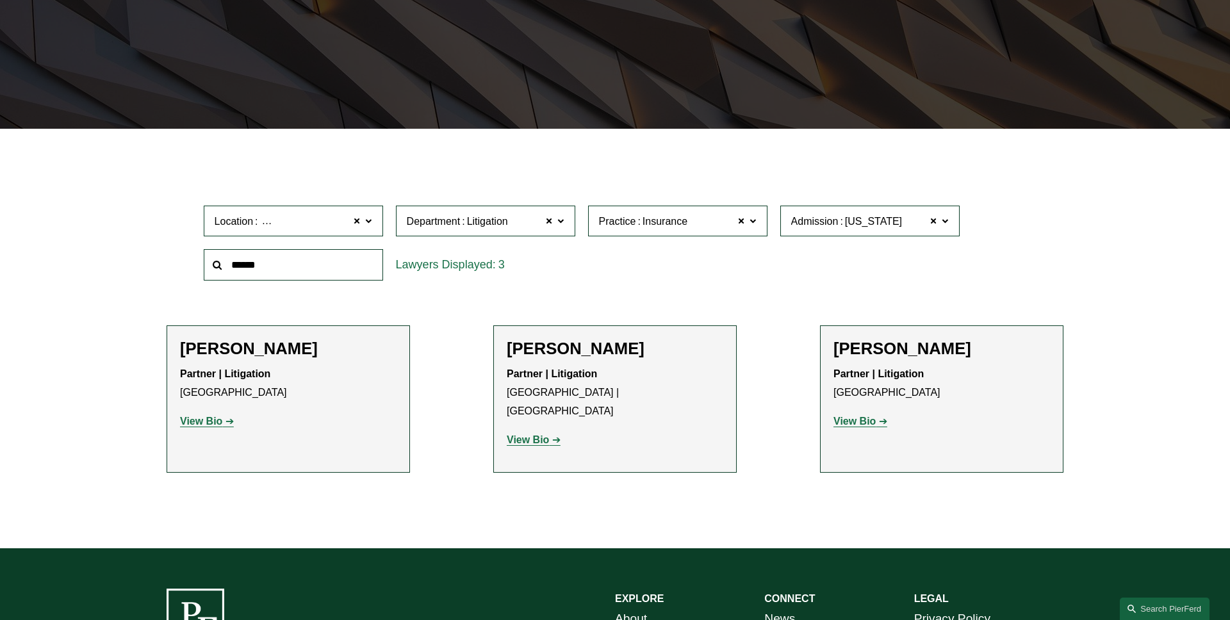
click at [753, 227] on span at bounding box center [753, 220] width 6 height 17
click at [0, 0] on link "Litigation and Risk Management" at bounding box center [0, 0] width 0 height 0
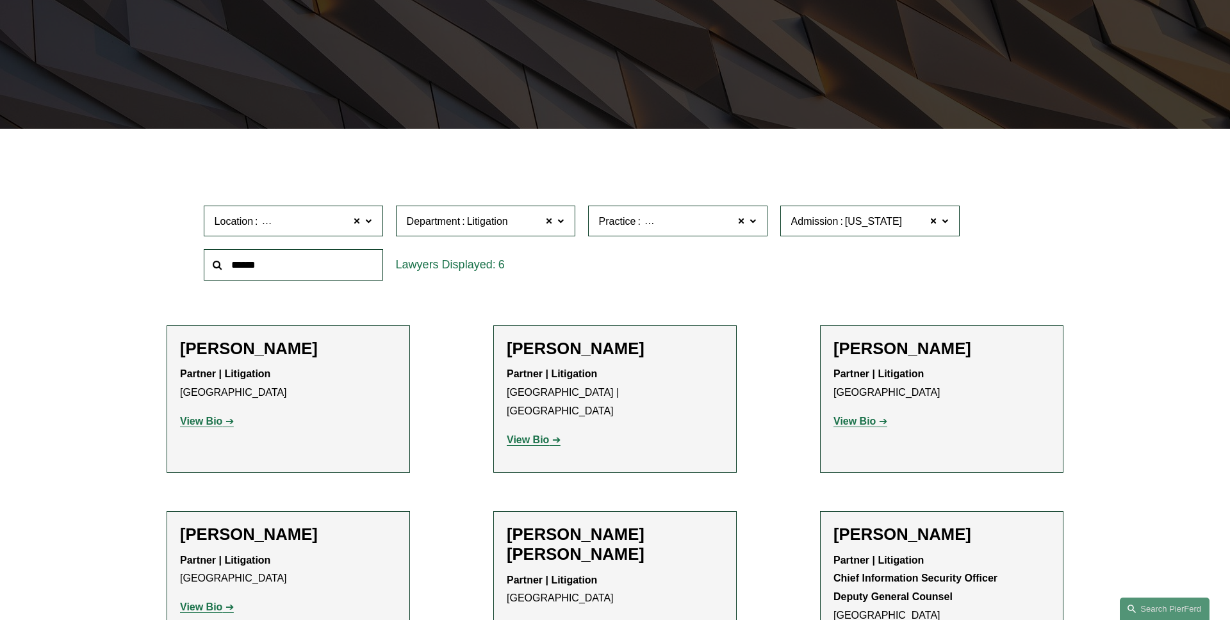
click at [749, 221] on label "Practice Litigation and Risk Management" at bounding box center [677, 221] width 179 height 31
click at [0, 0] on link "Products Liability Litigation and Counseling" at bounding box center [0, 0] width 0 height 0
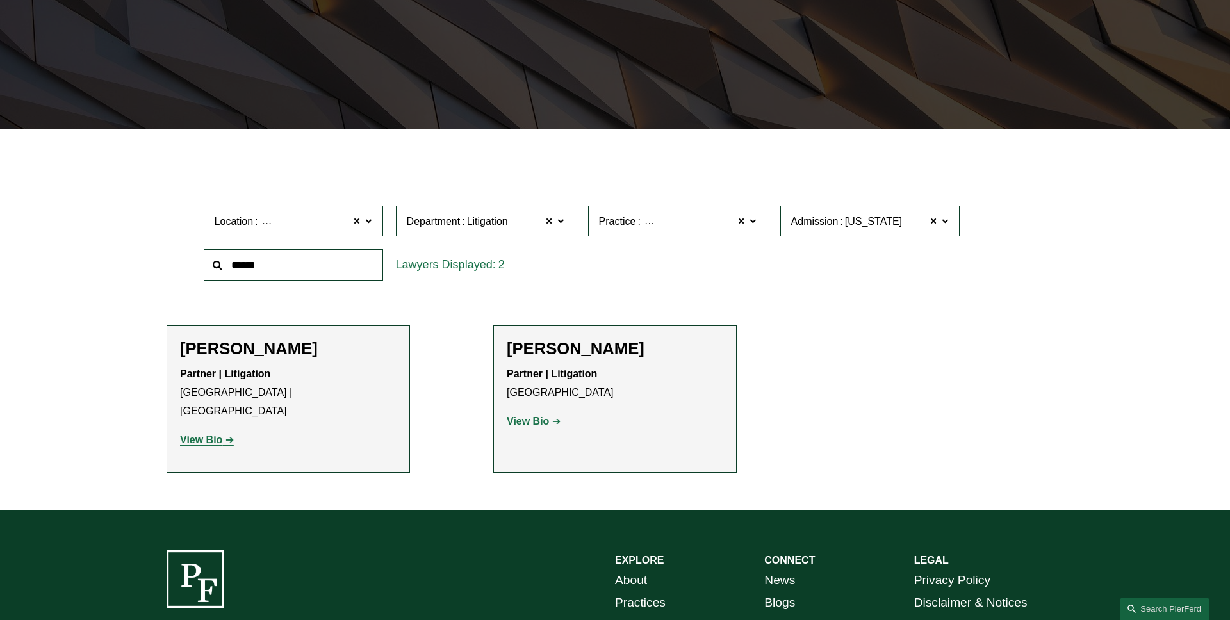
click at [760, 222] on label "Practice Products Liability Litigation and Counseling" at bounding box center [677, 221] width 179 height 31
click at [0, 0] on link "Real Estate" at bounding box center [0, 0] width 0 height 0
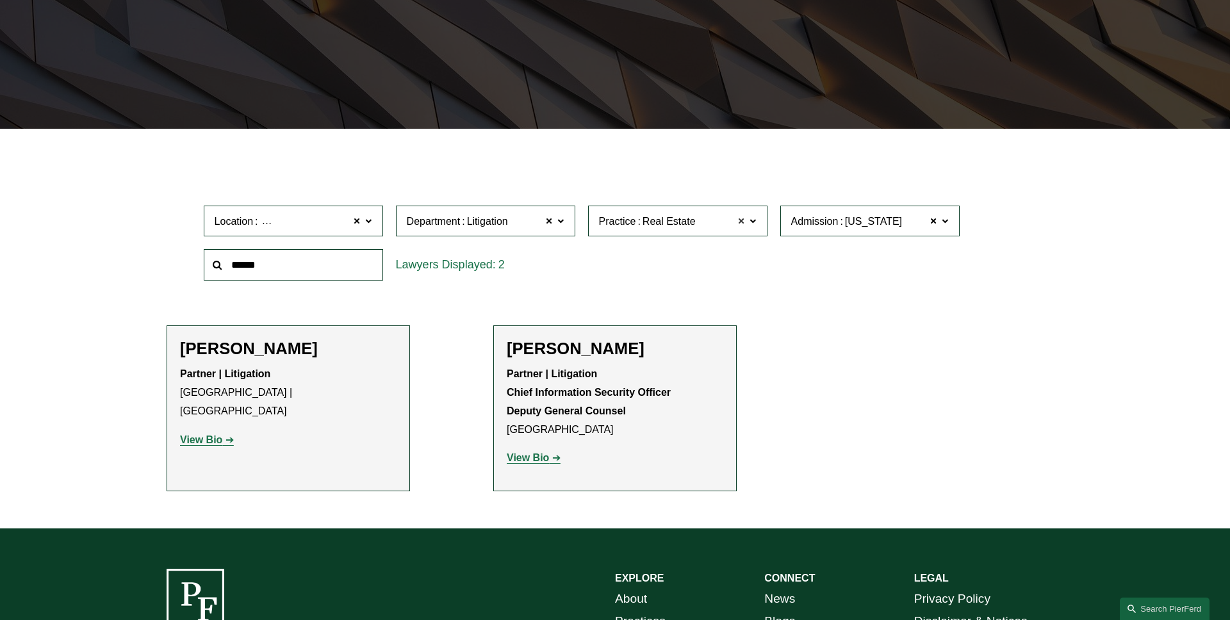
click at [741, 225] on span at bounding box center [742, 221] width 8 height 17
click at [931, 220] on span at bounding box center [934, 221] width 8 height 17
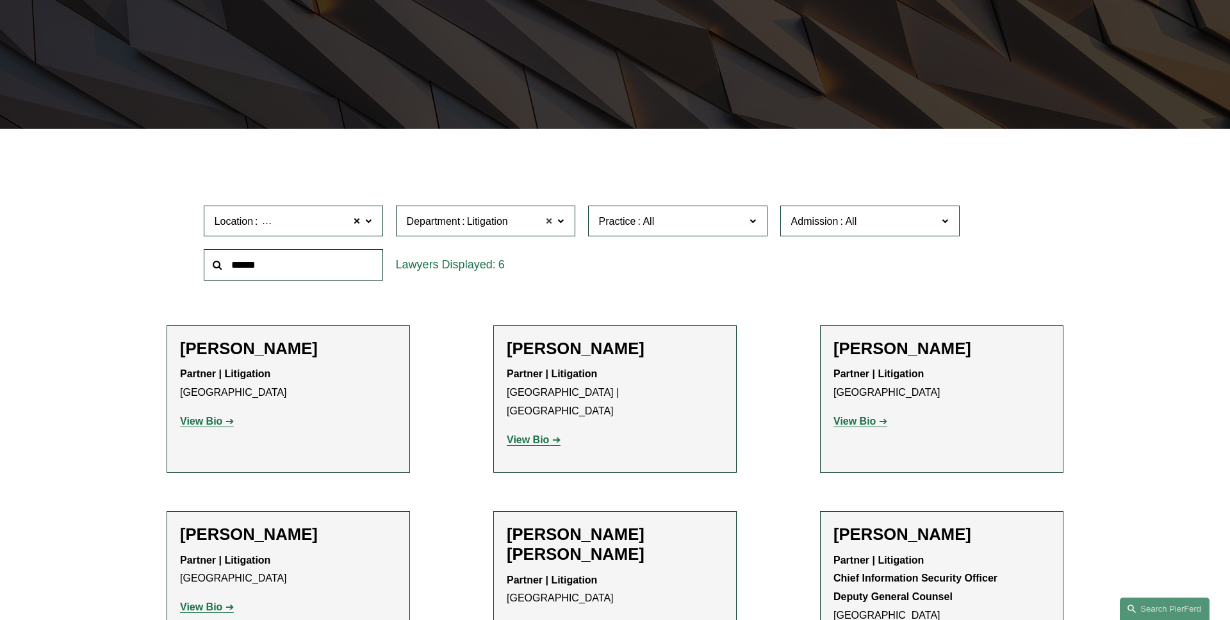
click at [552, 222] on span at bounding box center [550, 221] width 8 height 17
click at [357, 223] on span at bounding box center [358, 221] width 8 height 17
